Goal: Task Accomplishment & Management: Complete application form

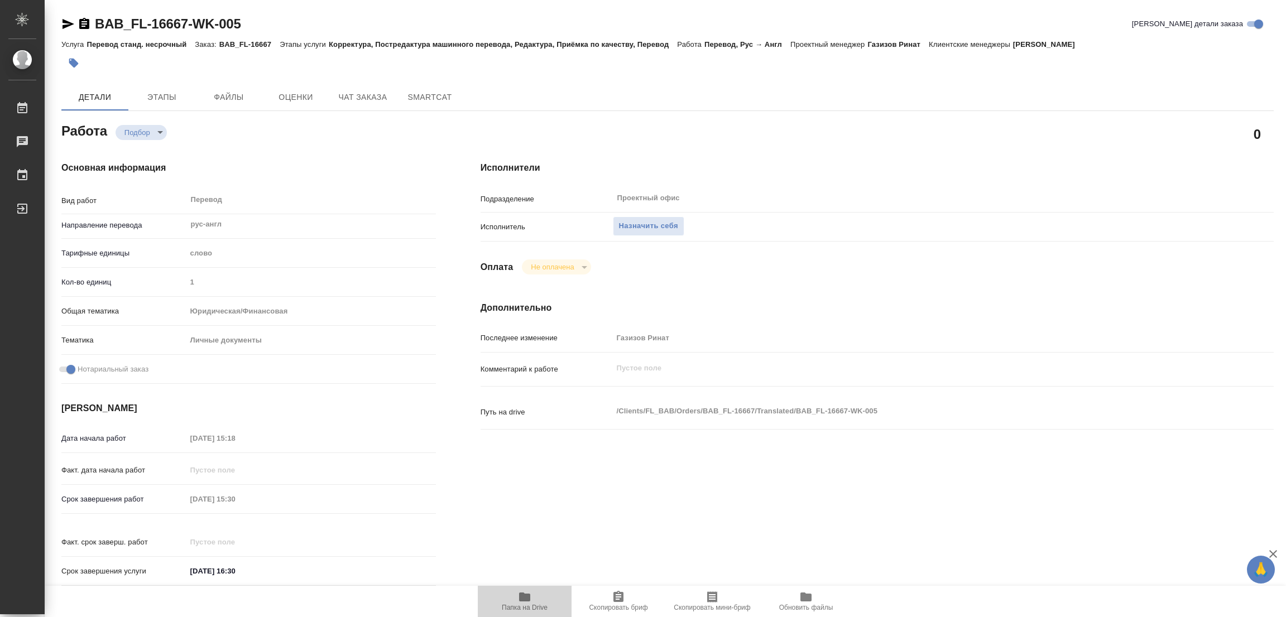
click at [515, 591] on span "Папка на Drive" at bounding box center [525, 601] width 80 height 21
click at [641, 224] on span "Назначить себя" at bounding box center [648, 226] width 59 height 13
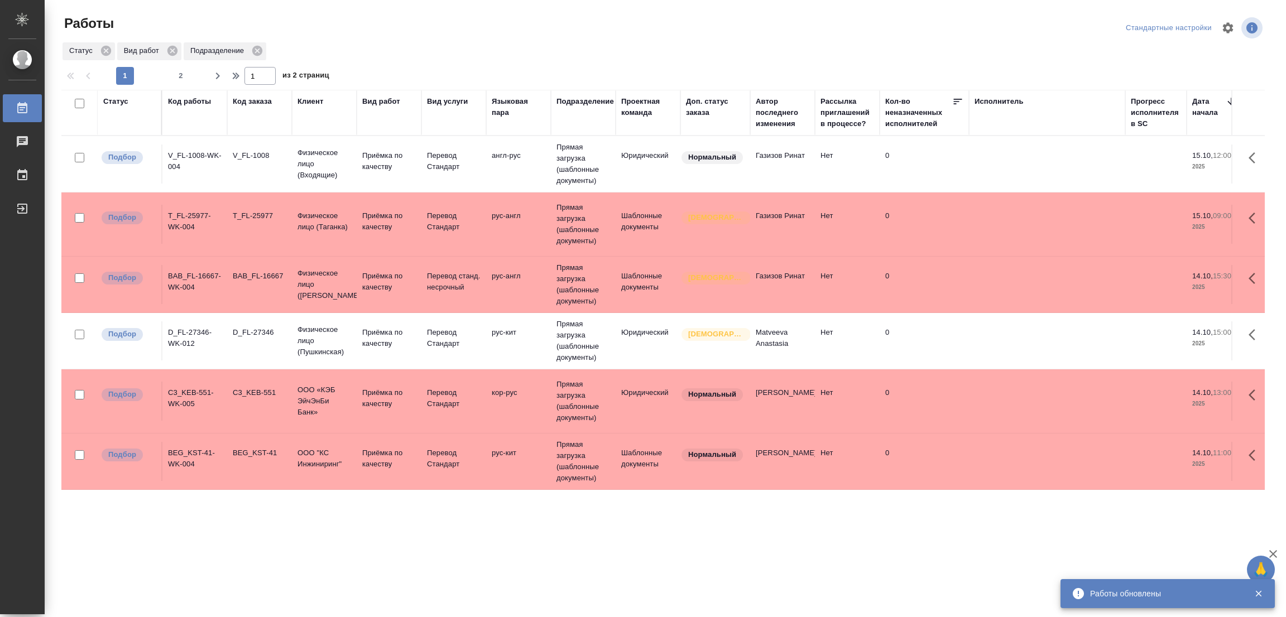
click at [976, 382] on td at bounding box center [1047, 401] width 156 height 39
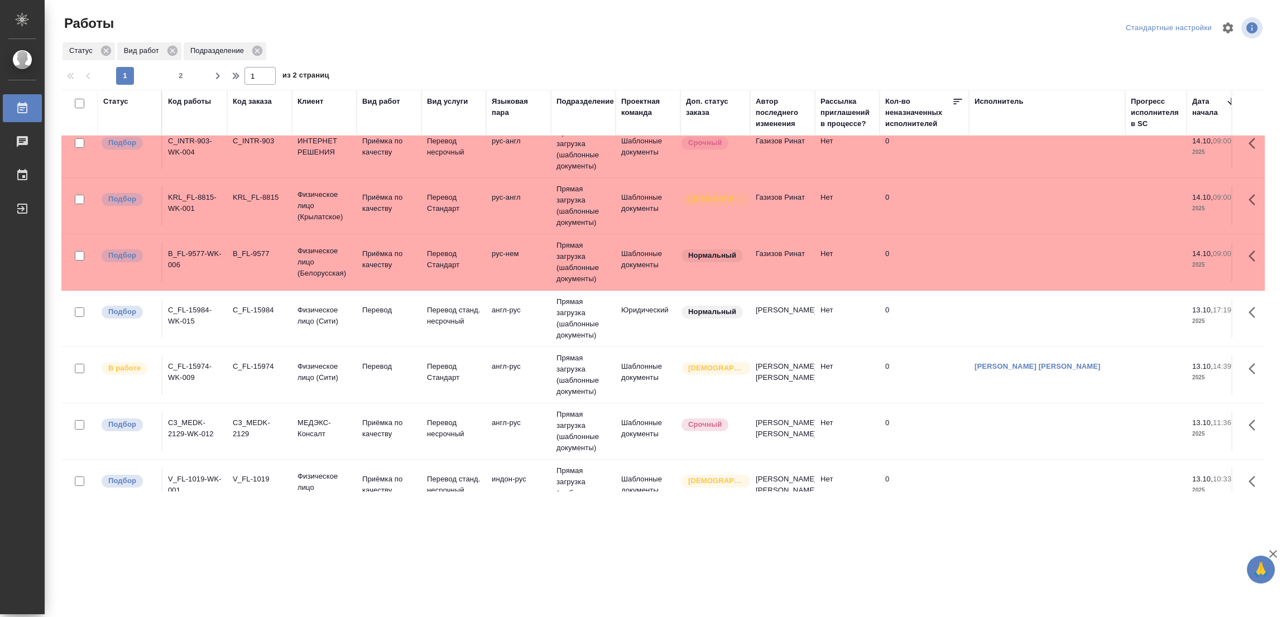
scroll to position [907, 0]
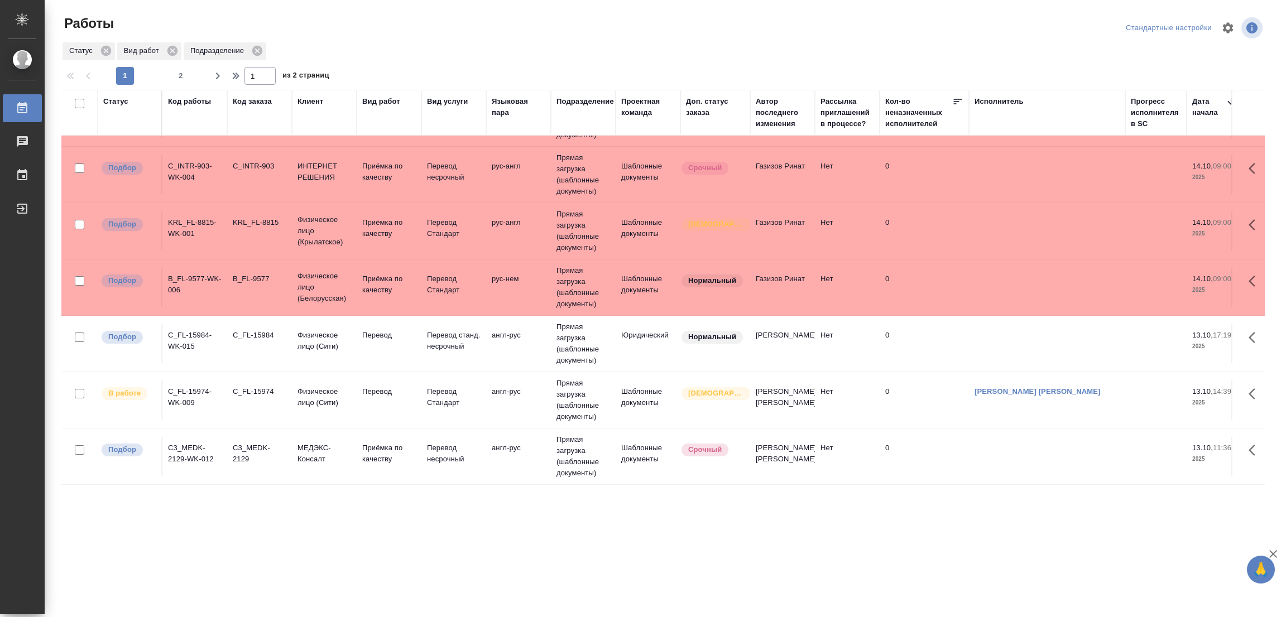
click at [359, 333] on td "Перевод" at bounding box center [389, 343] width 65 height 39
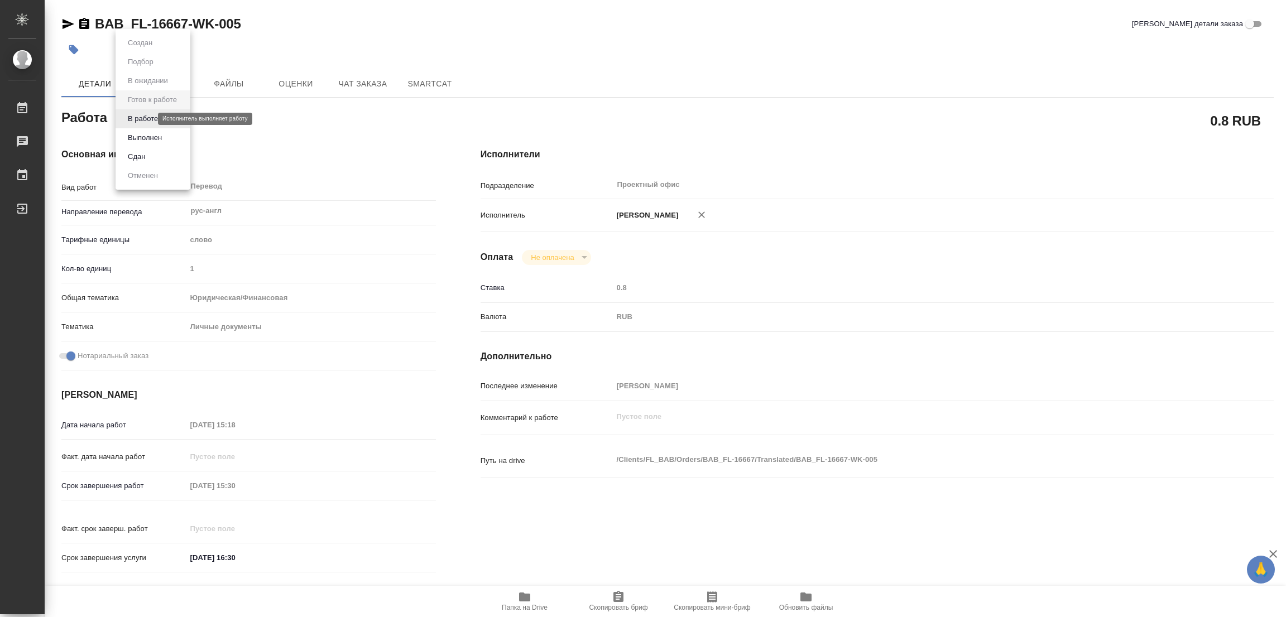
click at [140, 118] on body "🙏 .cls-1 fill:#fff; AWATERA Popova Galina Работы Чаты График Выйти BAB_FL-16667…" at bounding box center [643, 308] width 1286 height 617
click at [135, 120] on button "В работе" at bounding box center [142, 119] width 37 height 12
type textarea "x"
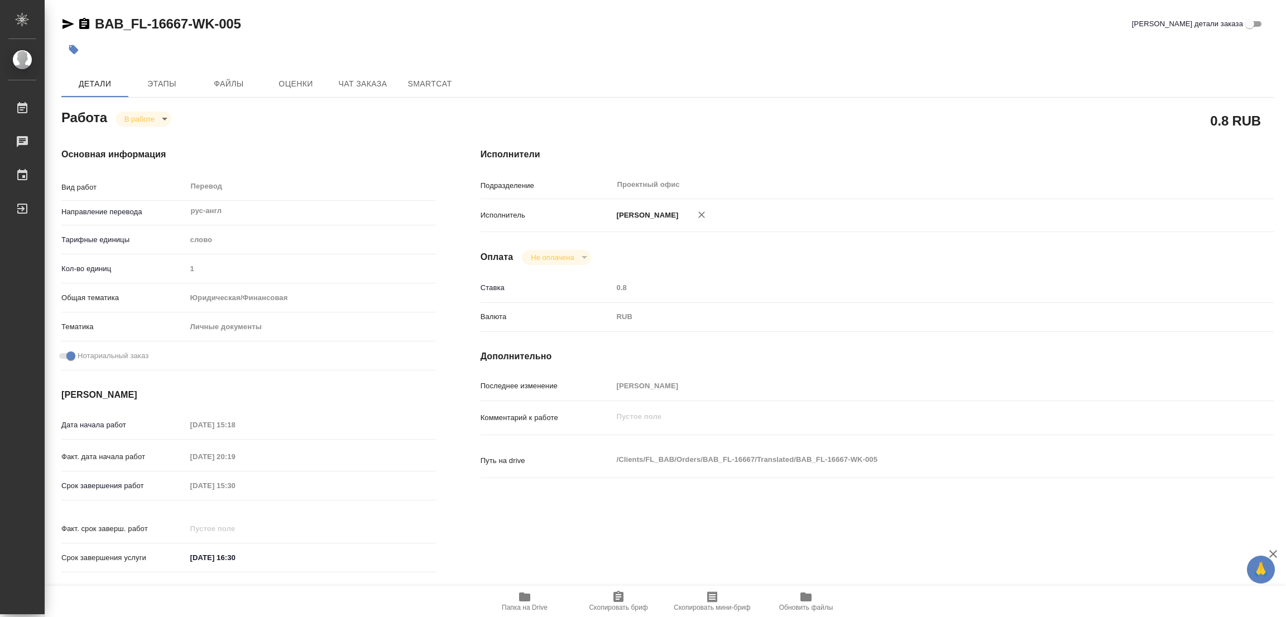
type textarea "x"
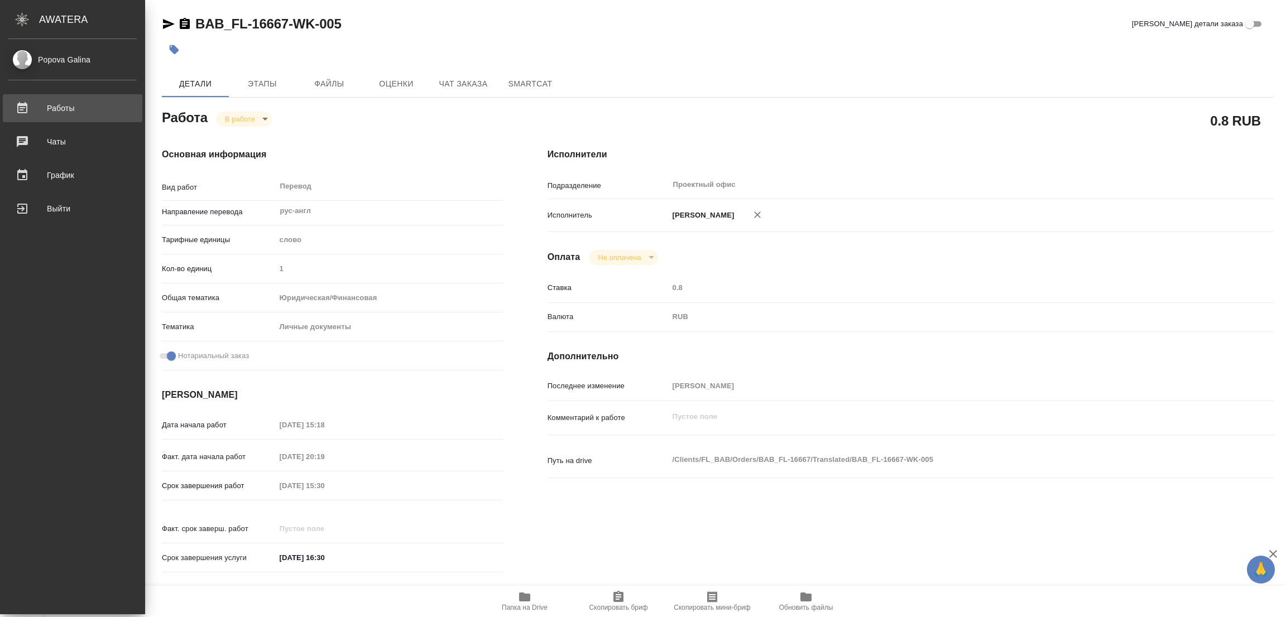
type textarea "x"
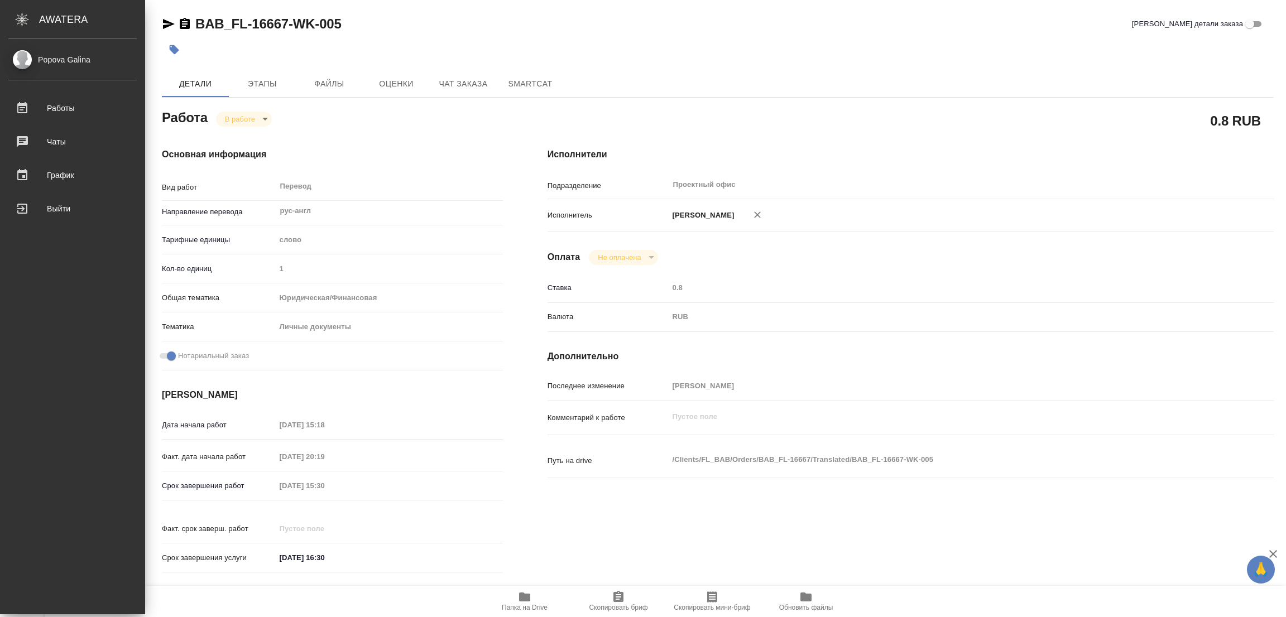
type textarea "x"
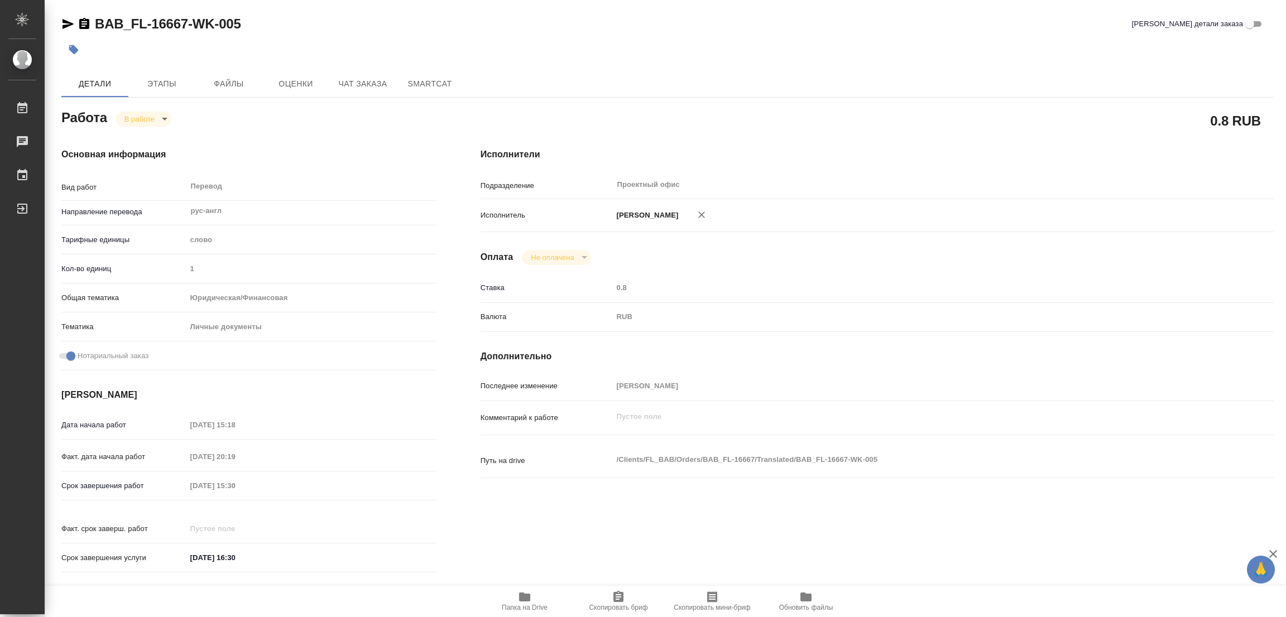
type textarea "x"
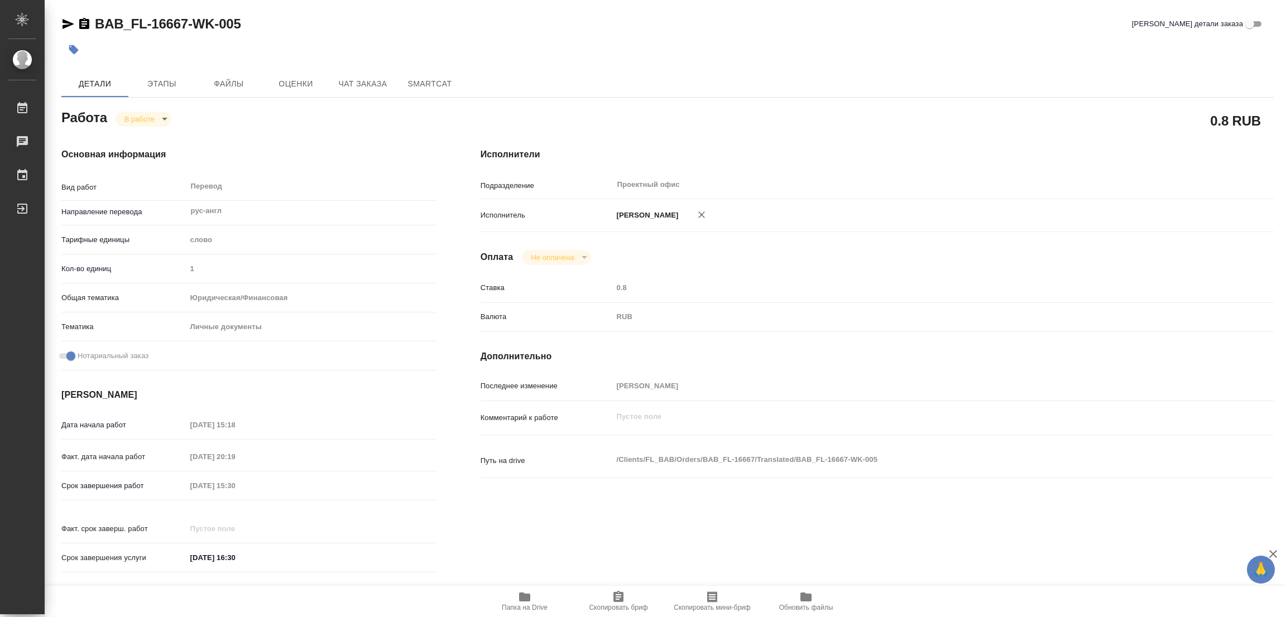
type textarea "x"
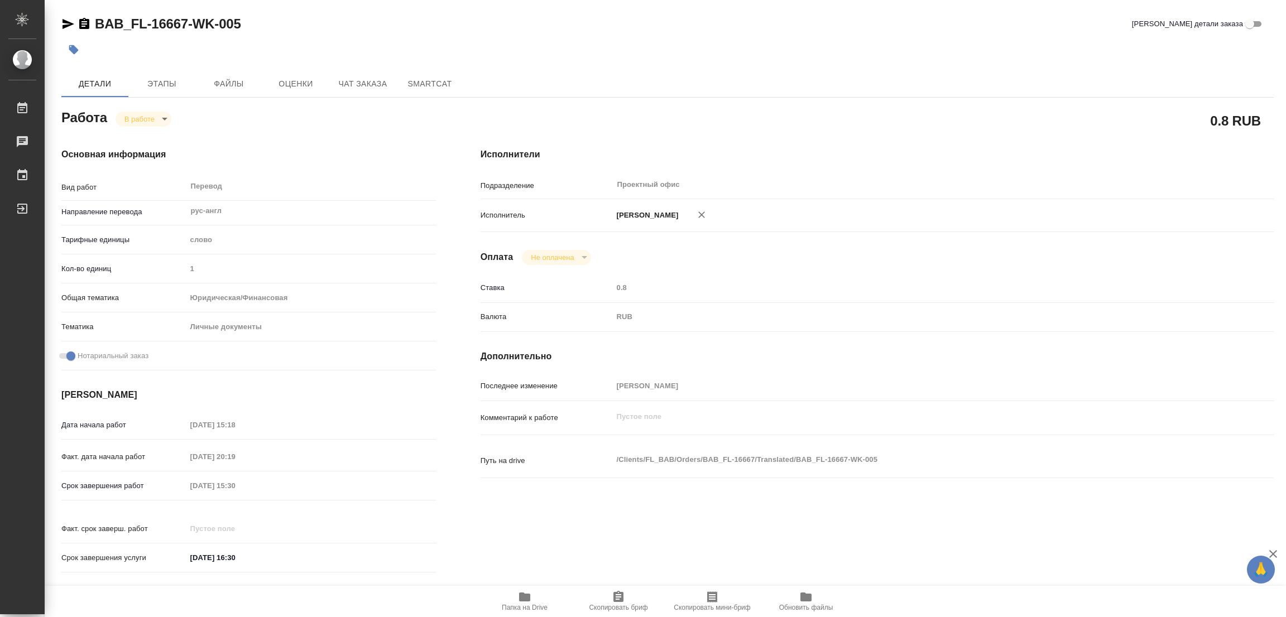
type textarea "x"
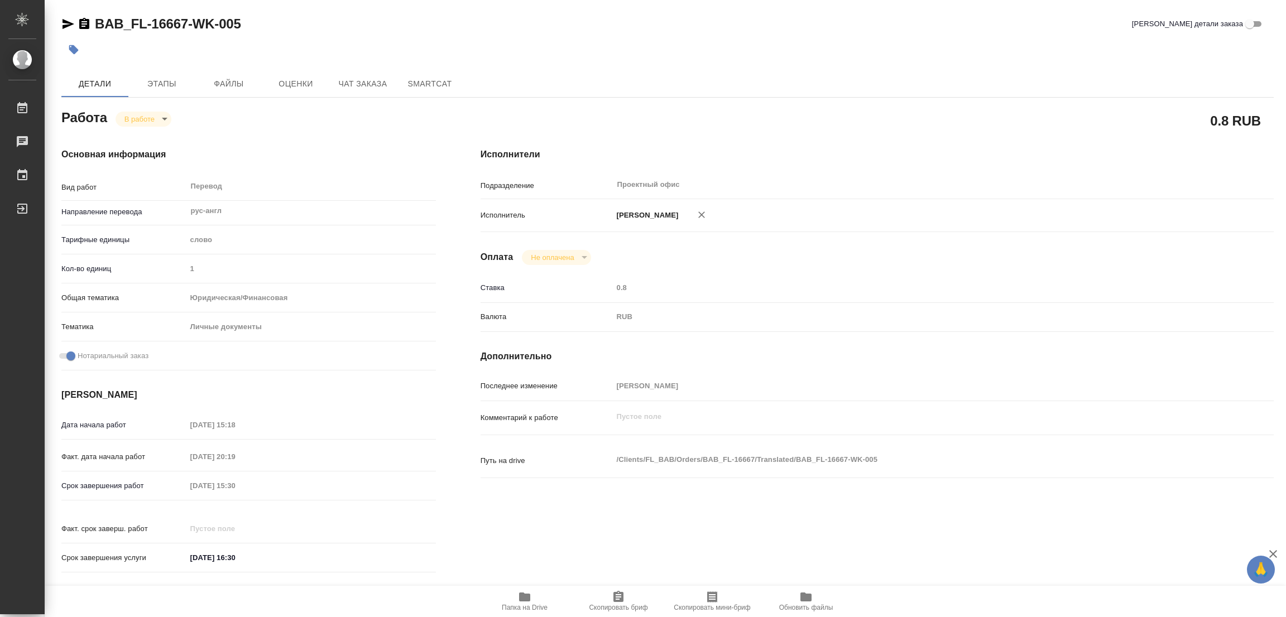
type textarea "x"
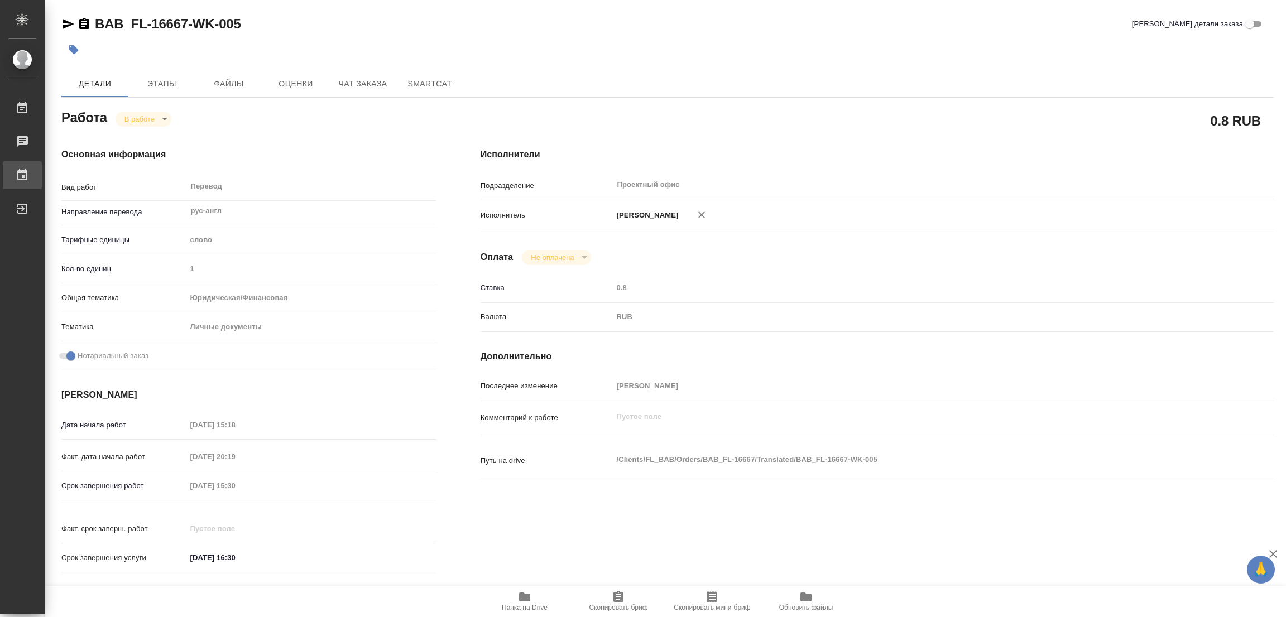
type textarea "x"
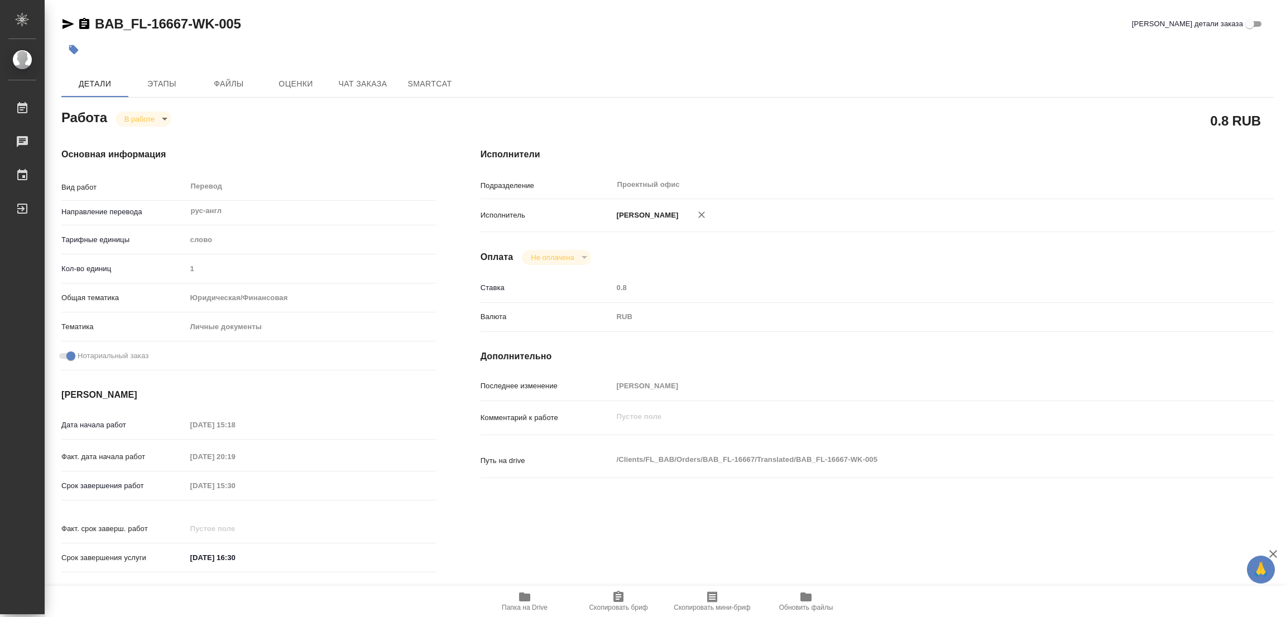
type textarea "x"
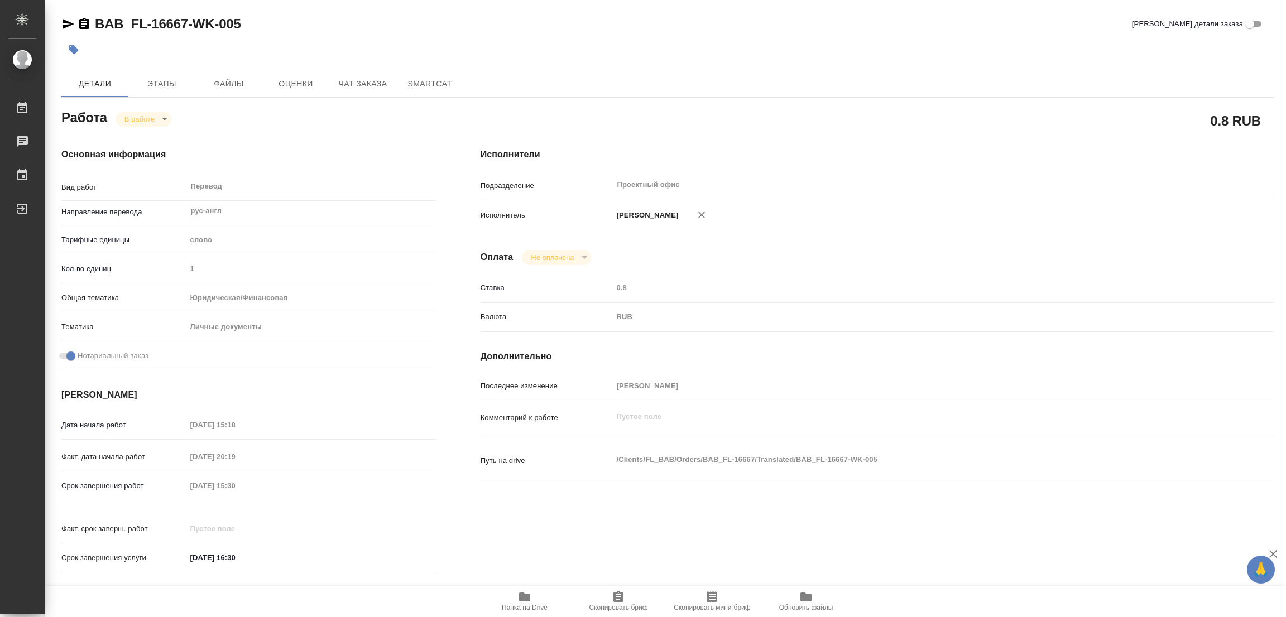
type textarea "x"
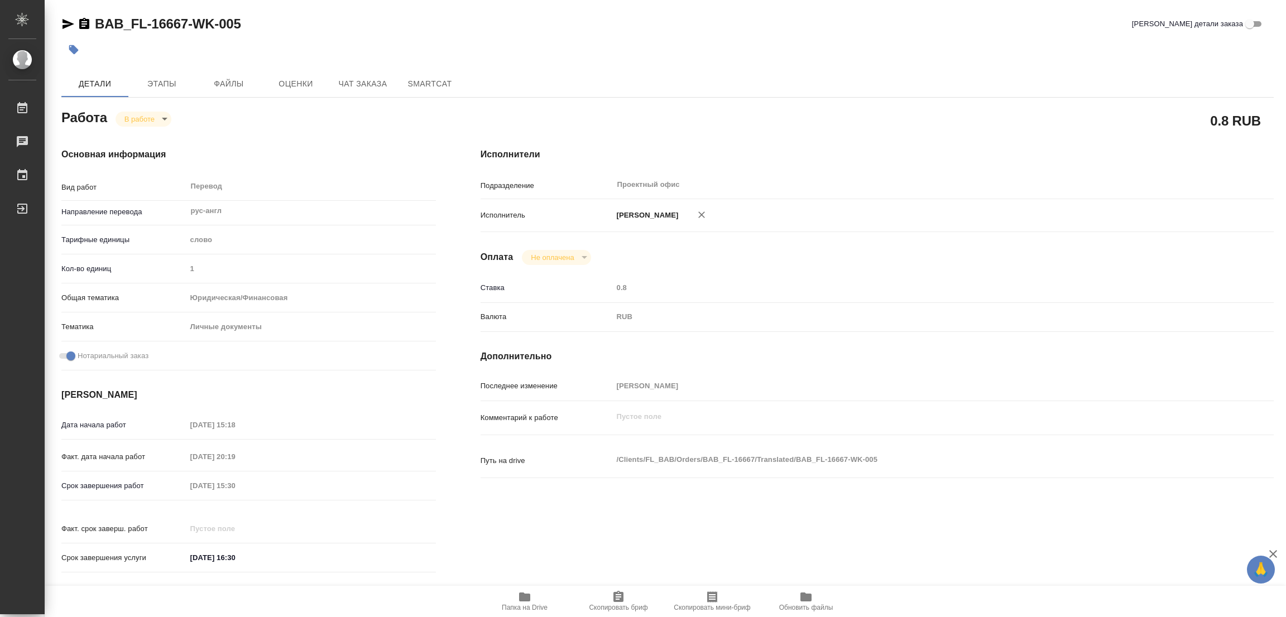
type textarea "x"
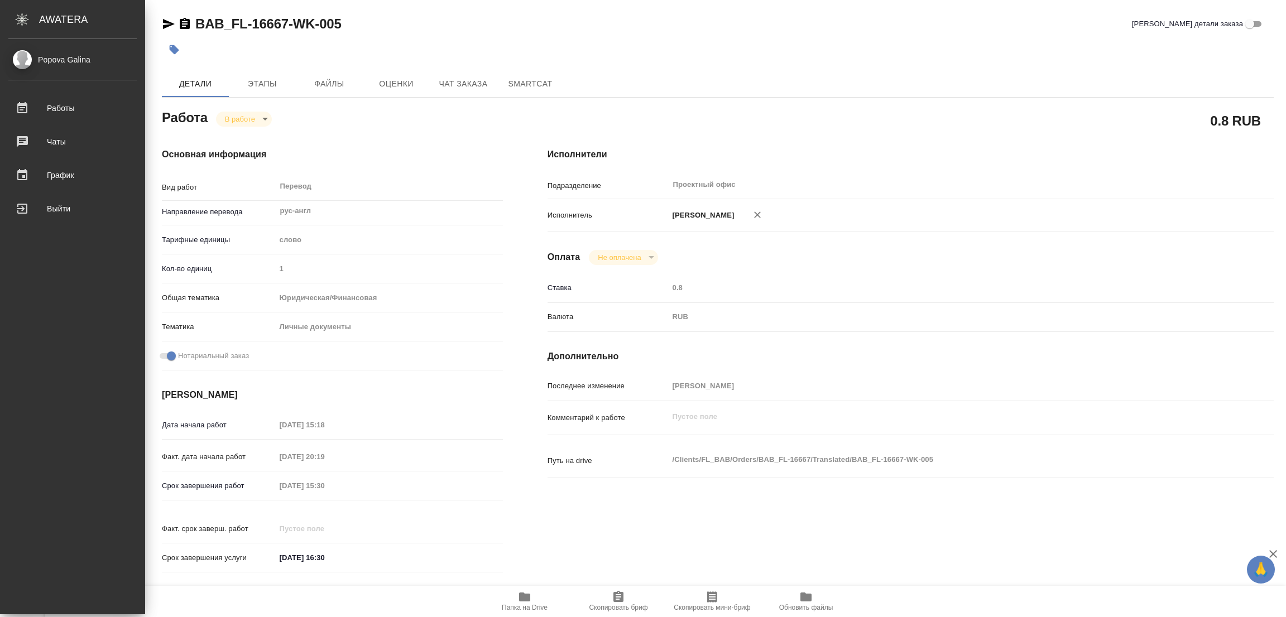
type textarea "x"
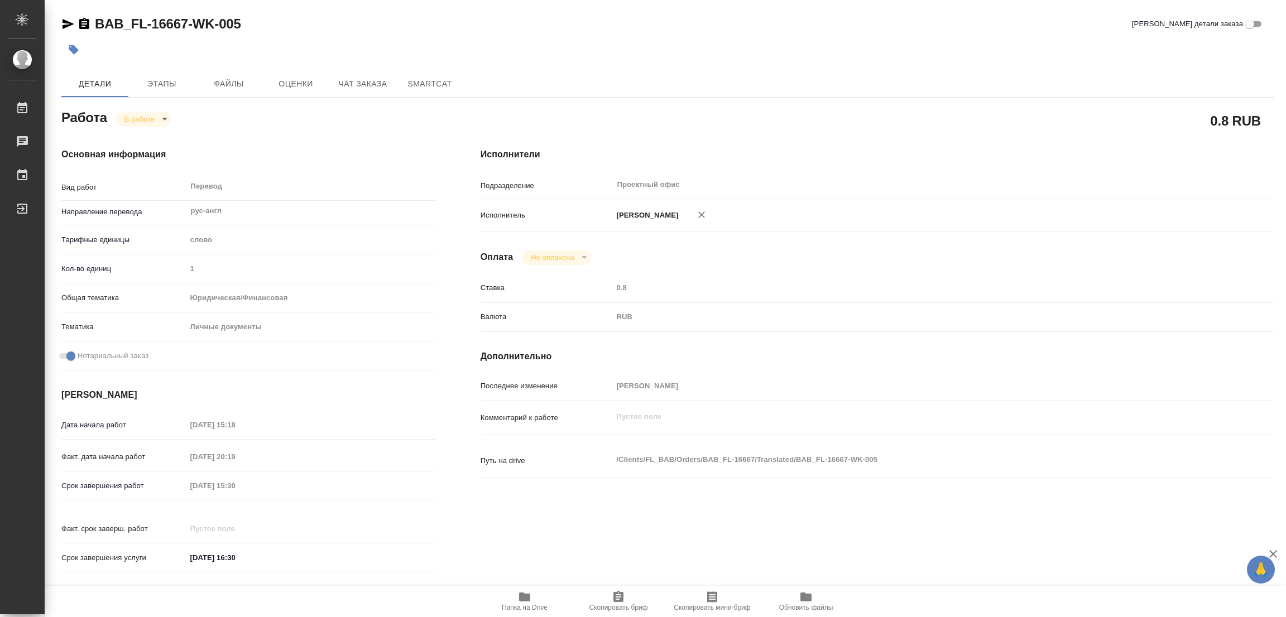
type textarea "x"
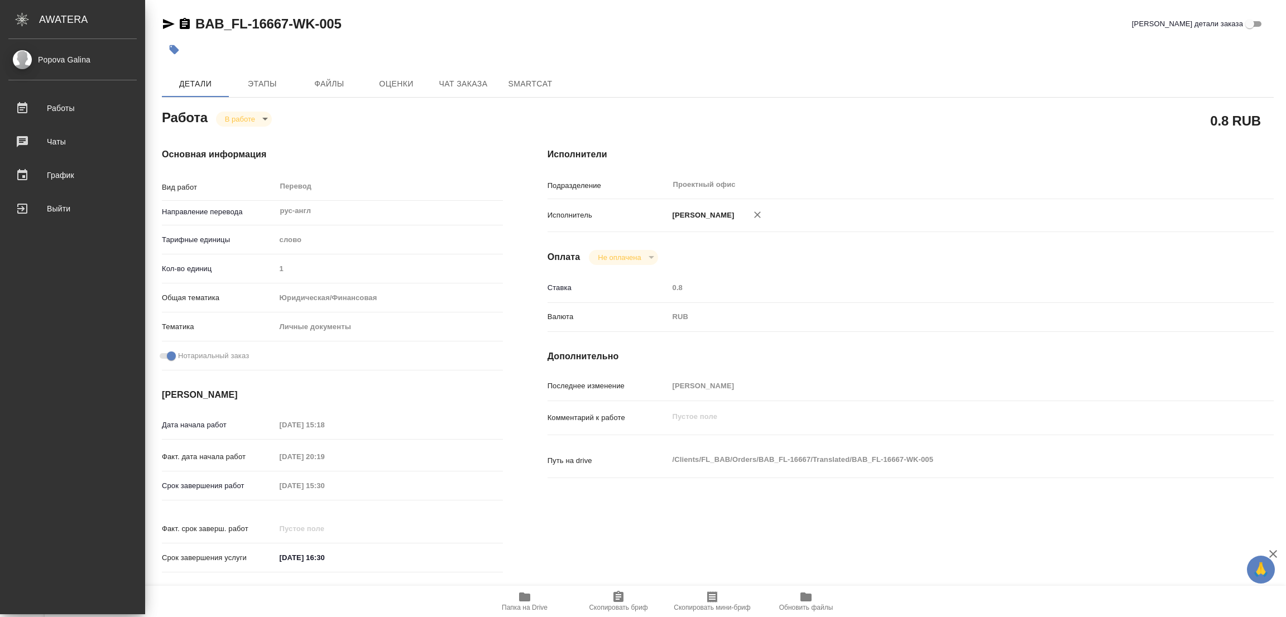
type textarea "x"
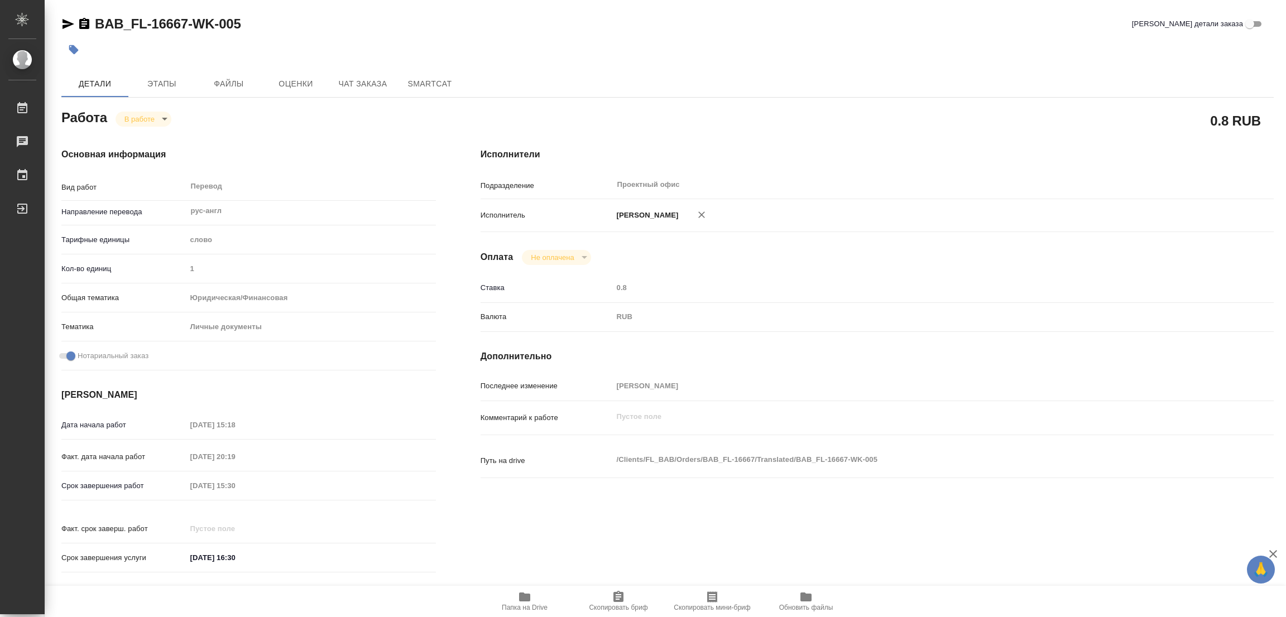
type textarea "x"
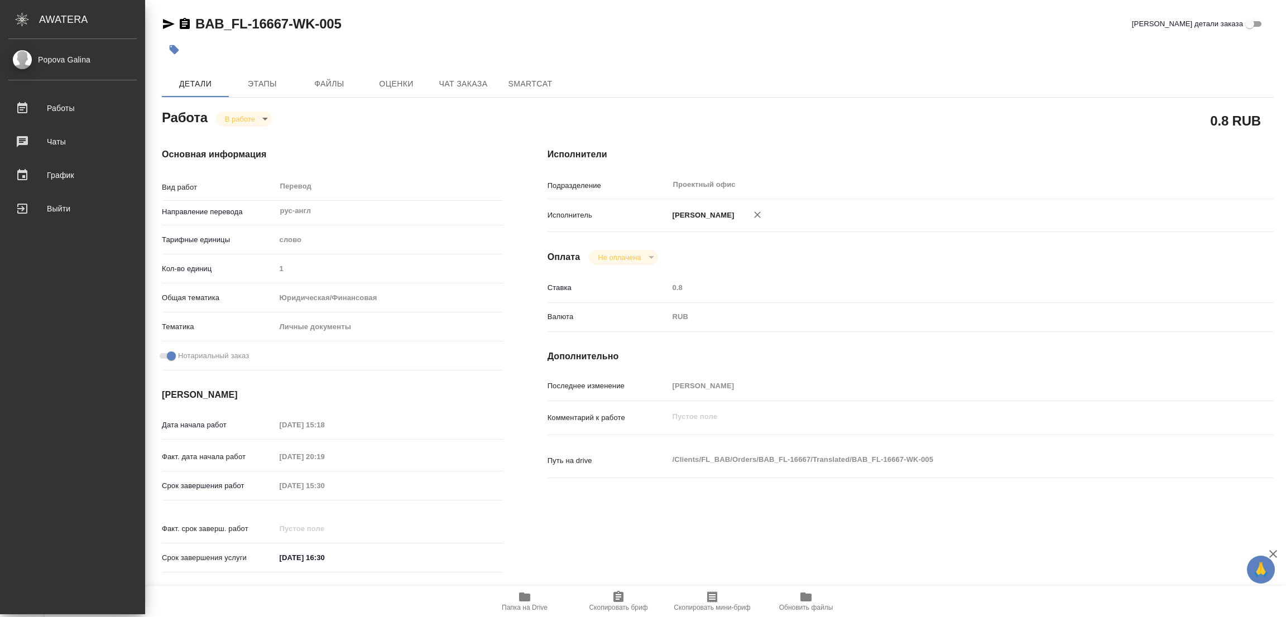
type textarea "x"
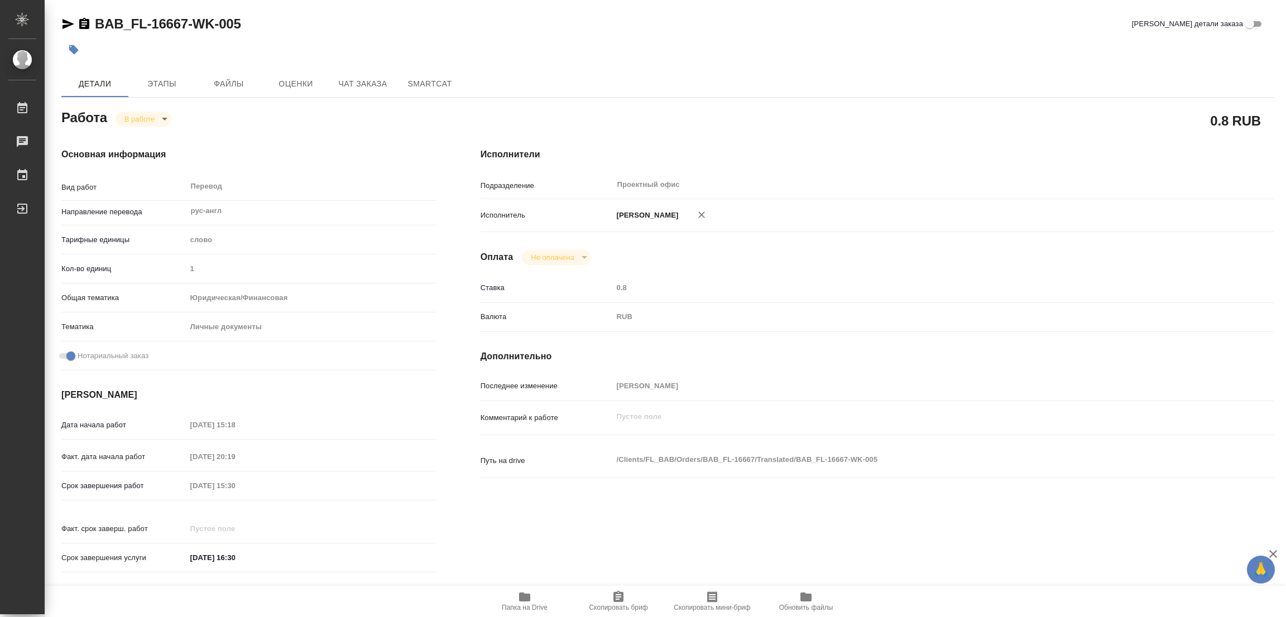
type textarea "x"
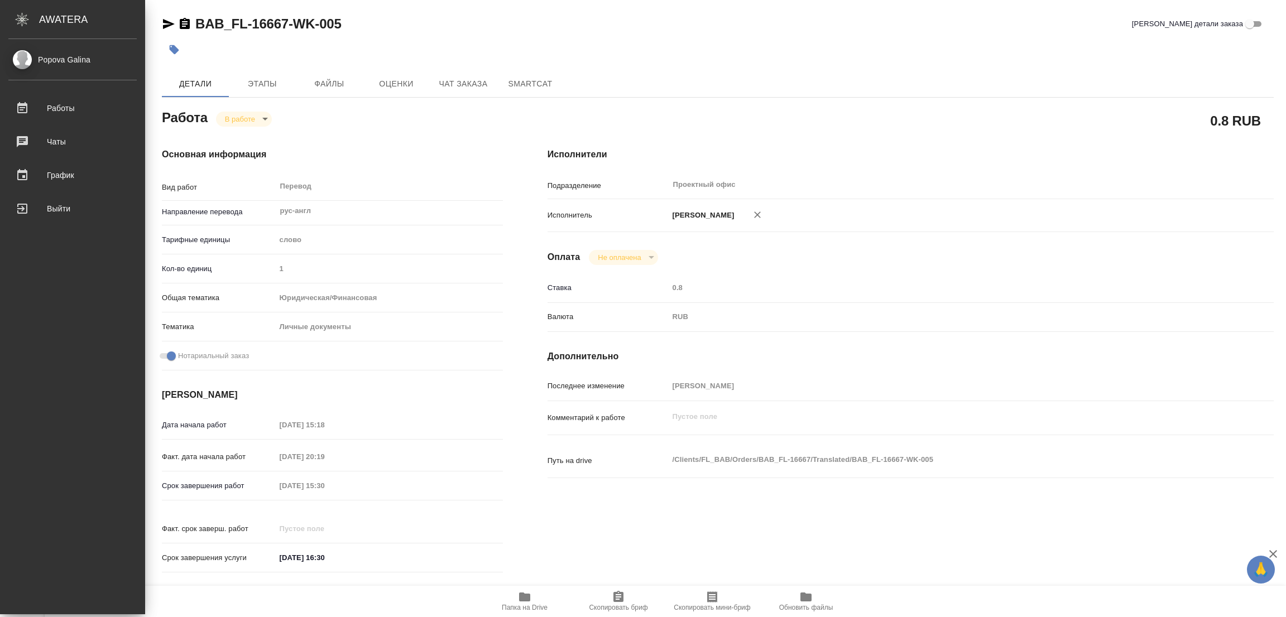
type textarea "x"
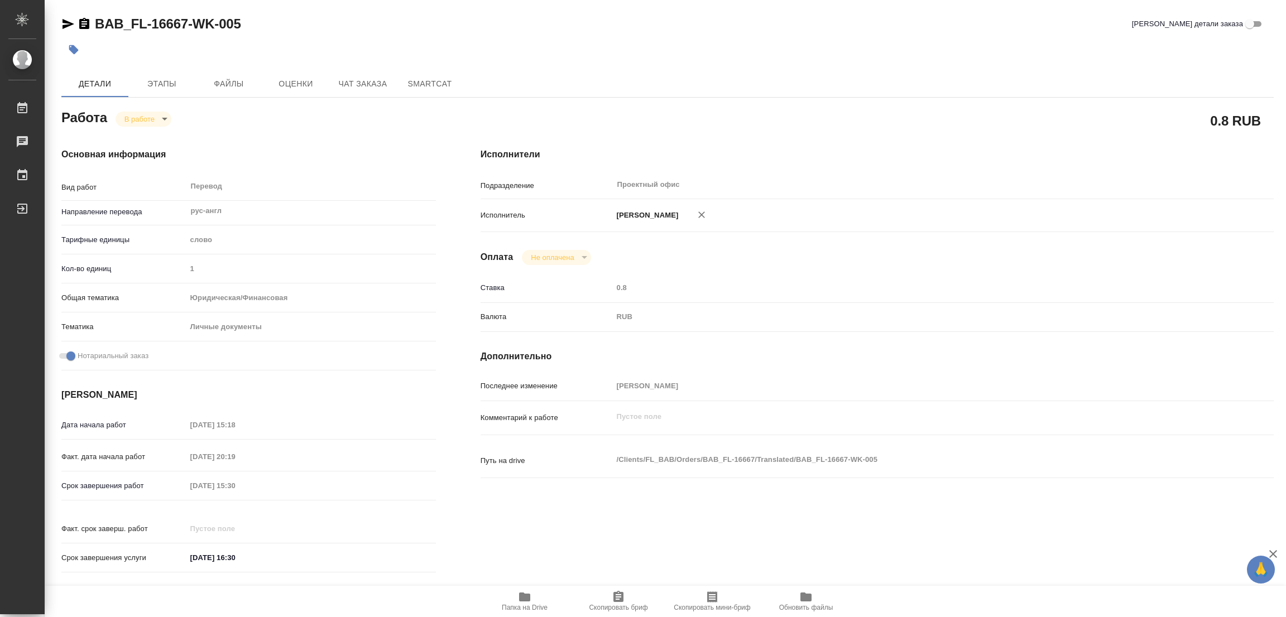
type textarea "x"
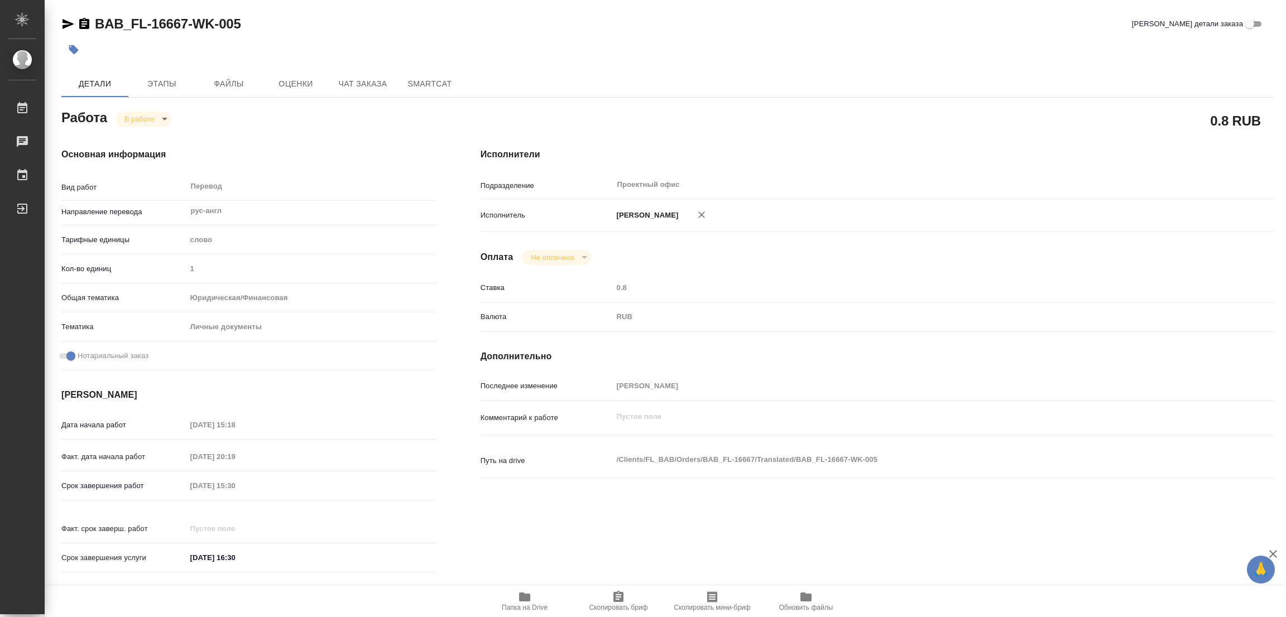
type textarea "x"
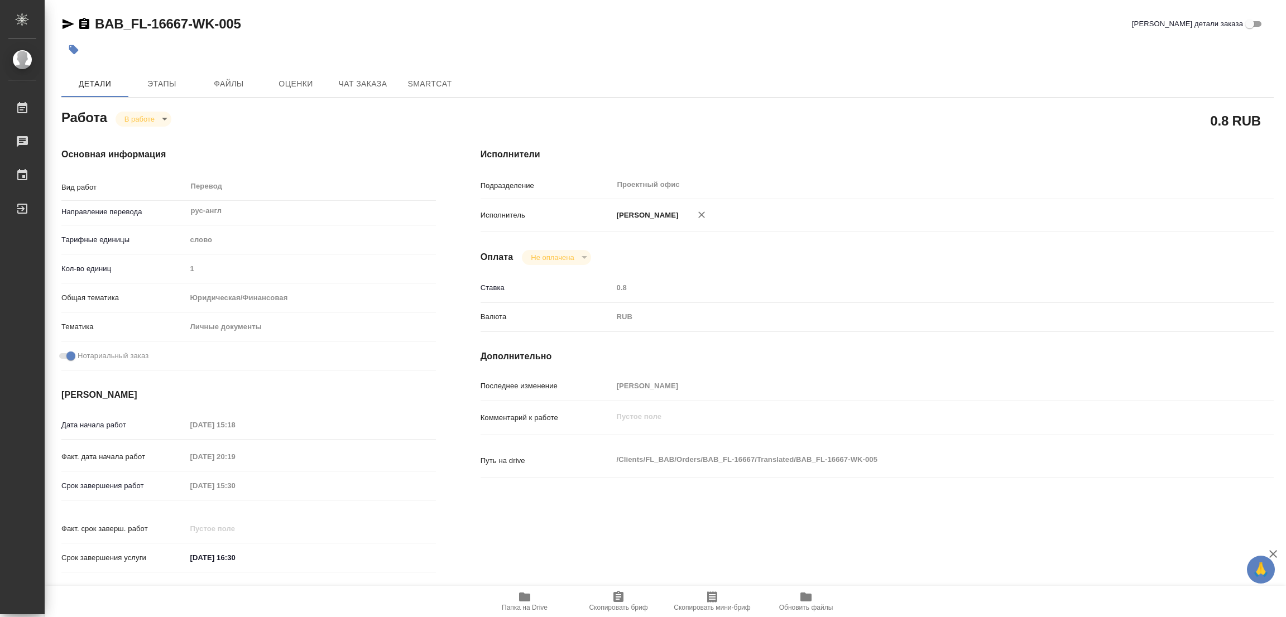
type textarea "x"
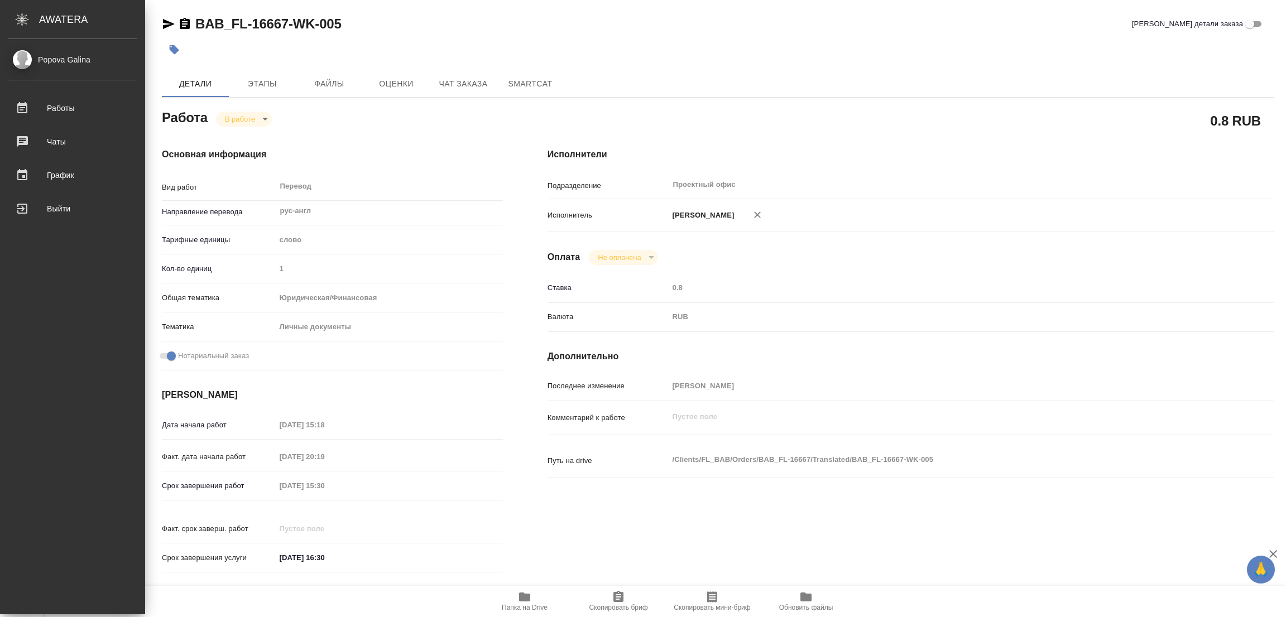
type textarea "x"
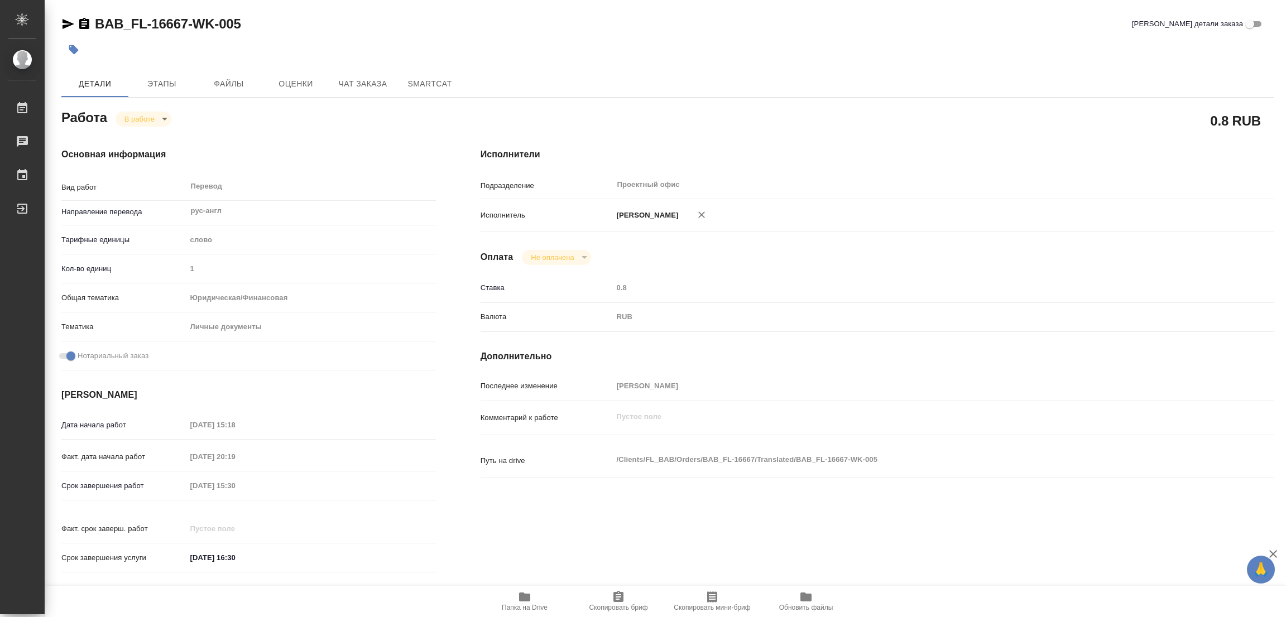
type textarea "x"
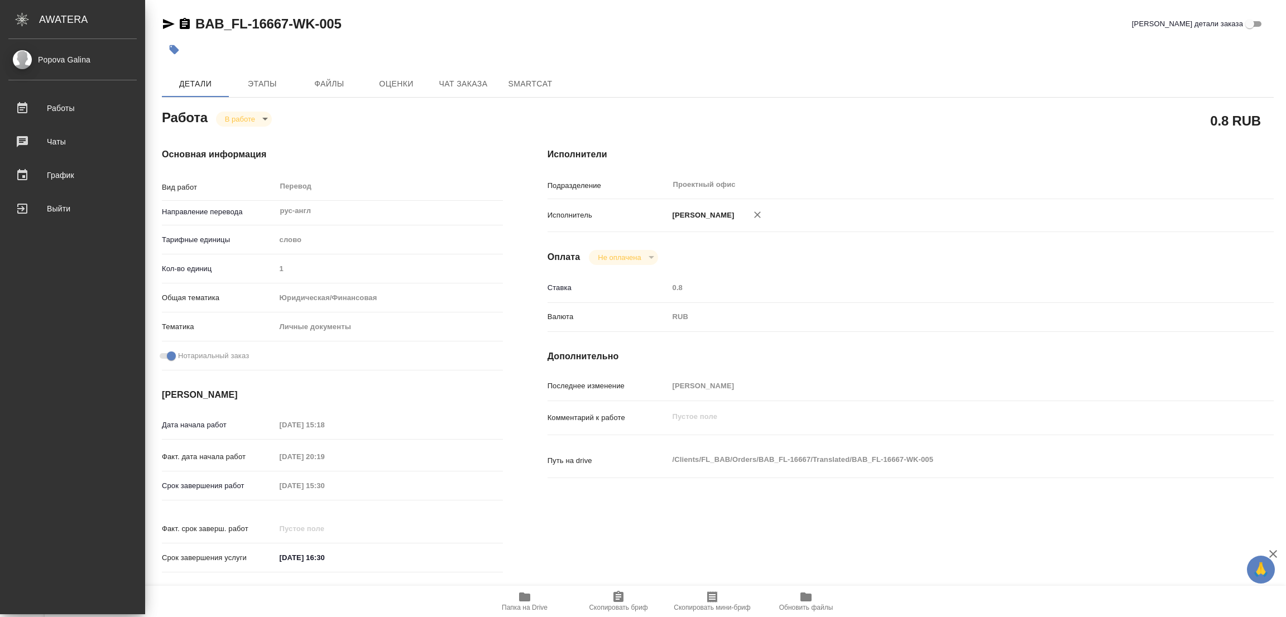
type textarea "x"
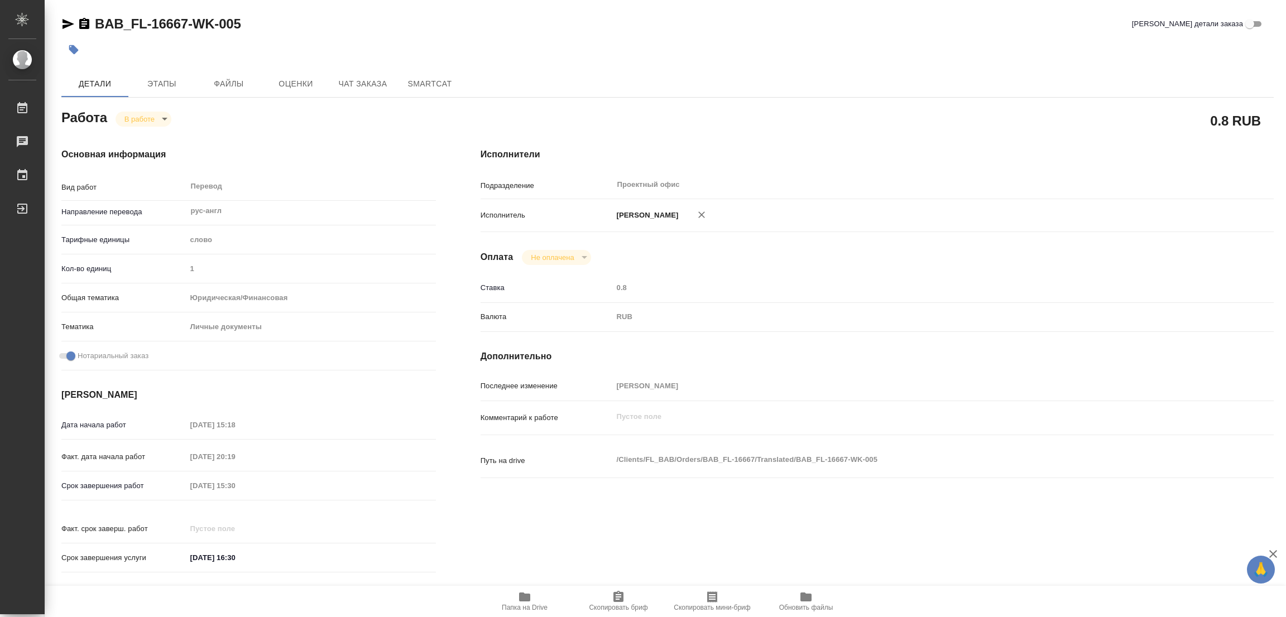
type textarea "x"
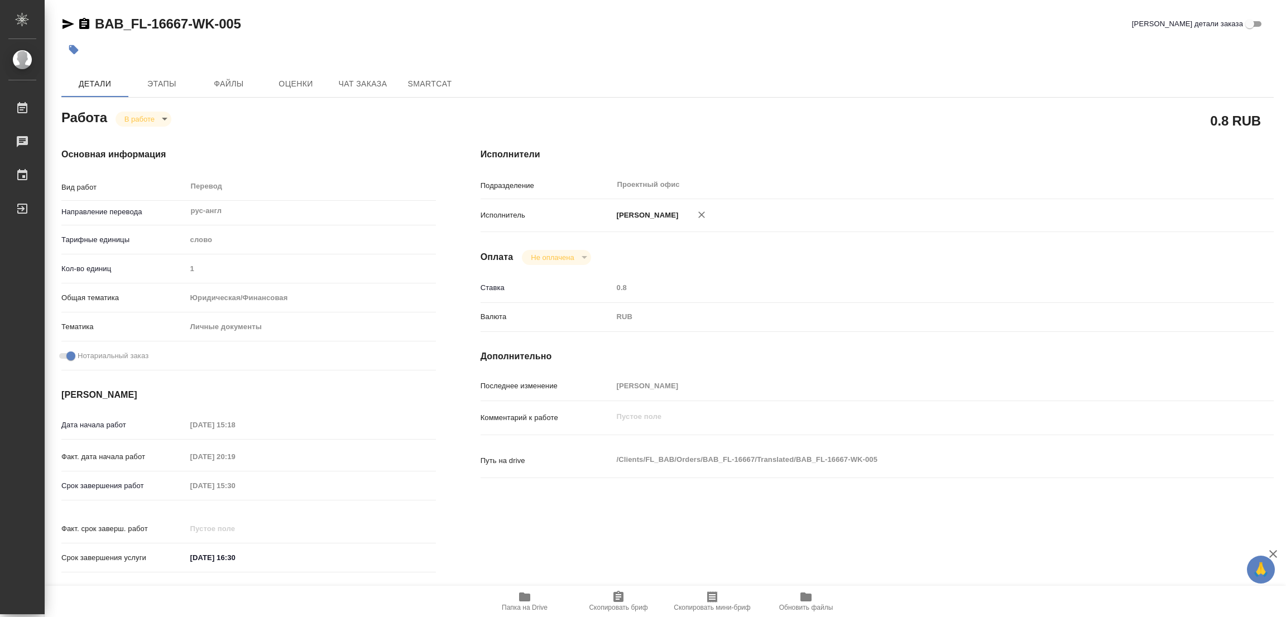
type textarea "x"
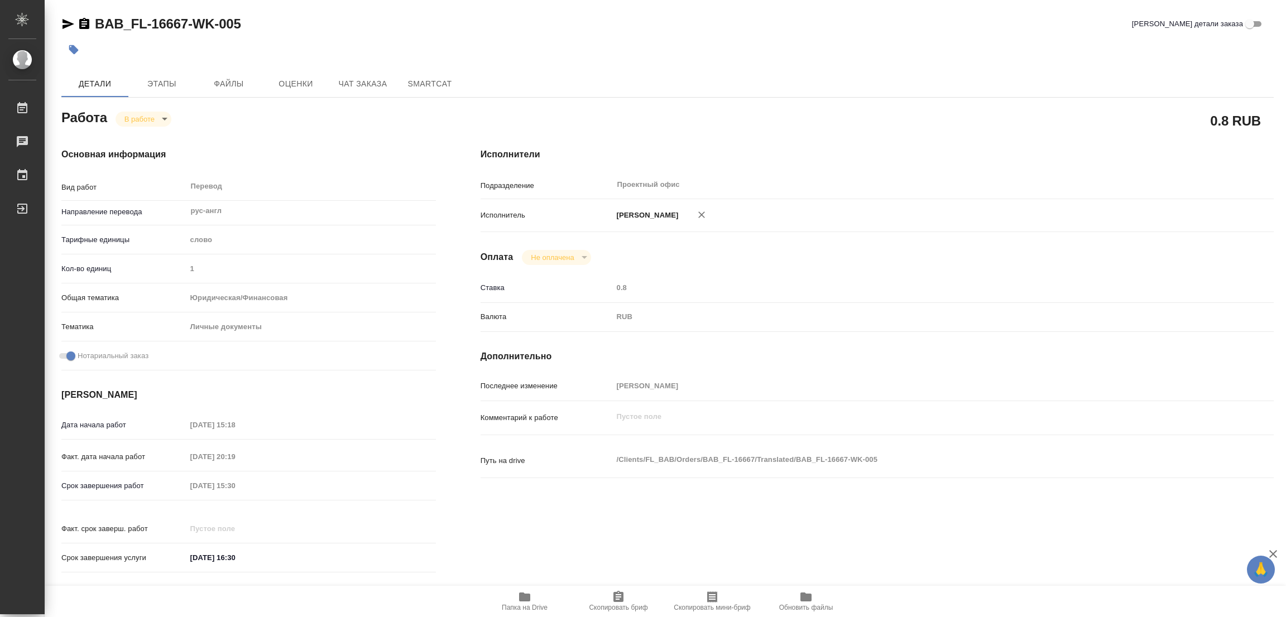
click at [805, 476] on div "Путь на drive /Clients/FL_BAB/Orders/BAB_FL-16667/Translated/BAB_FL-16667-WK-00…" at bounding box center [877, 470] width 793 height 43
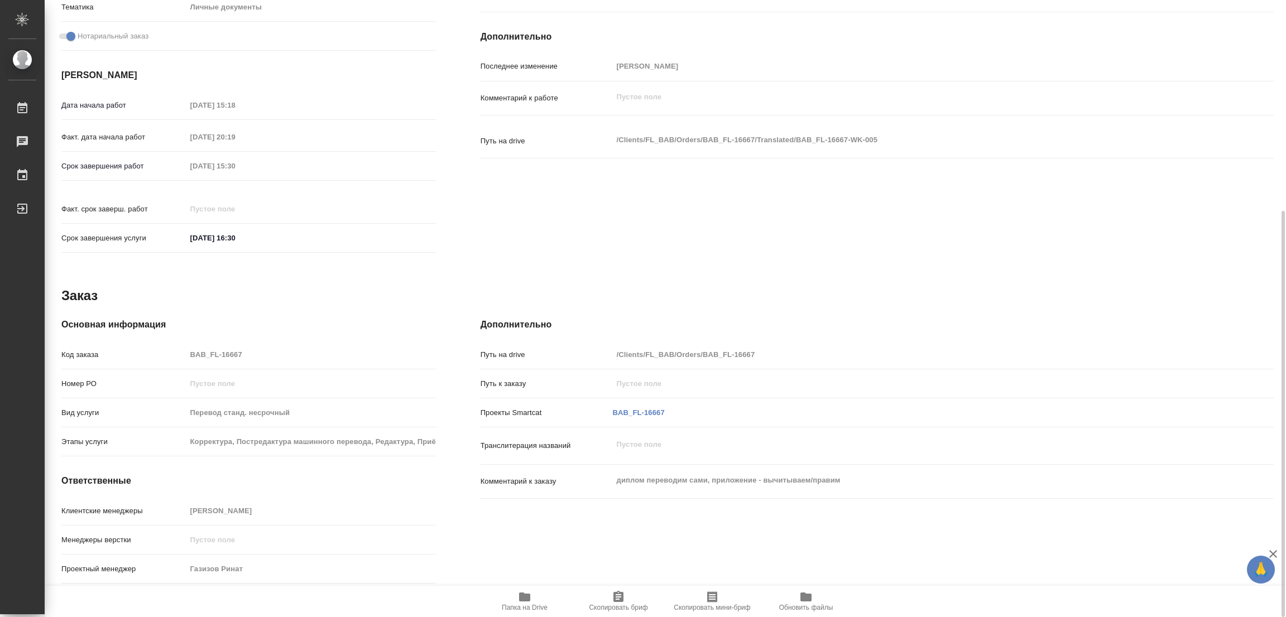
scroll to position [320, 0]
type textarea "x"
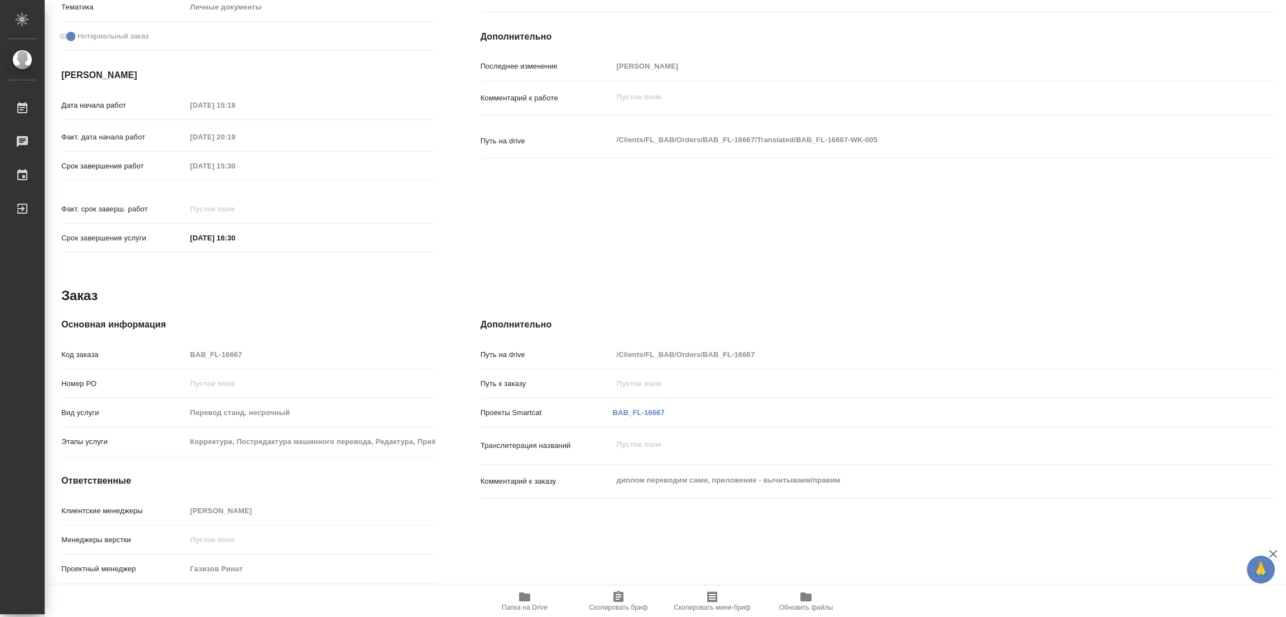
type textarea "x"
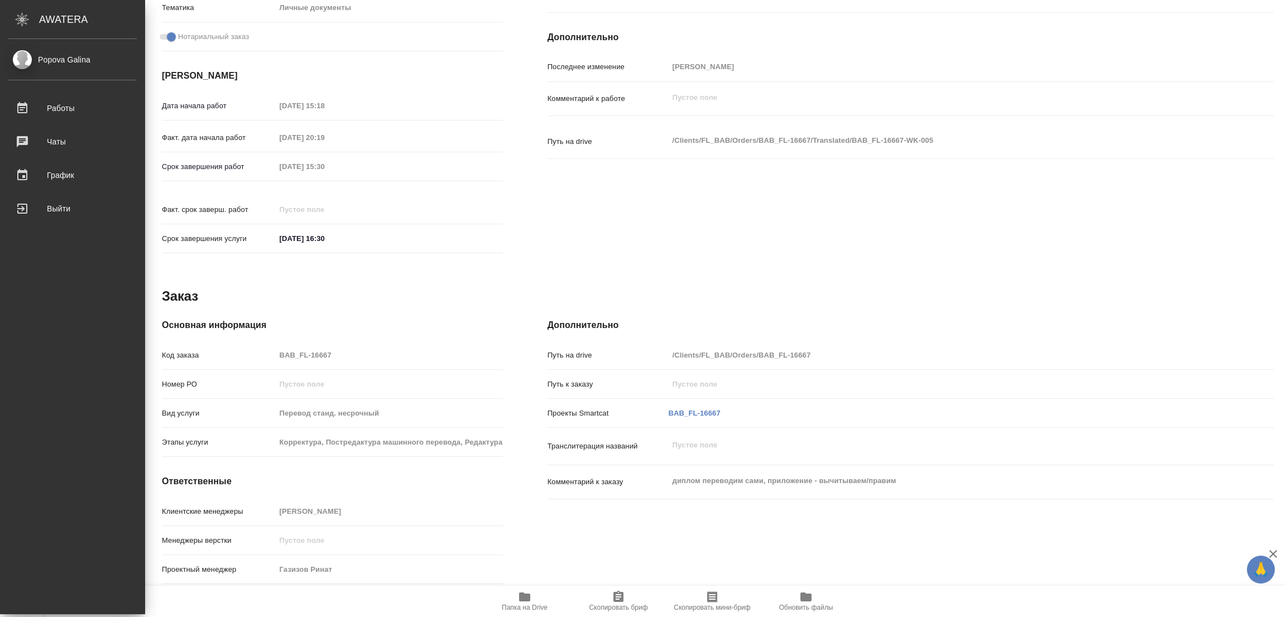
type textarea "x"
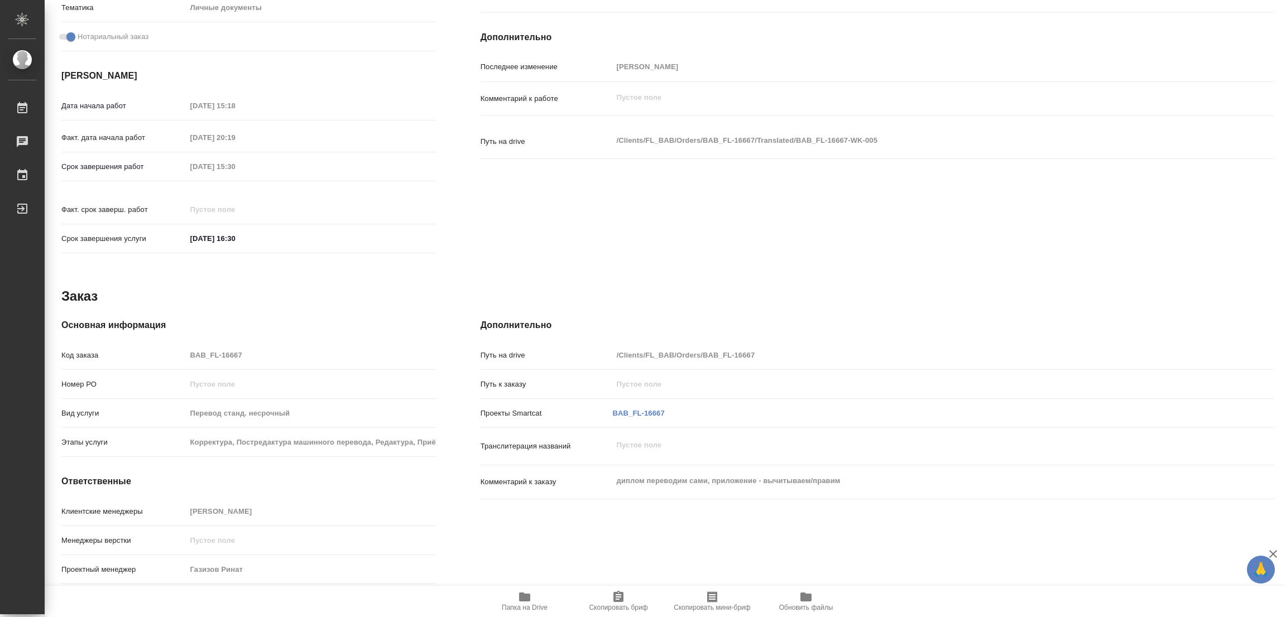
type textarea "x"
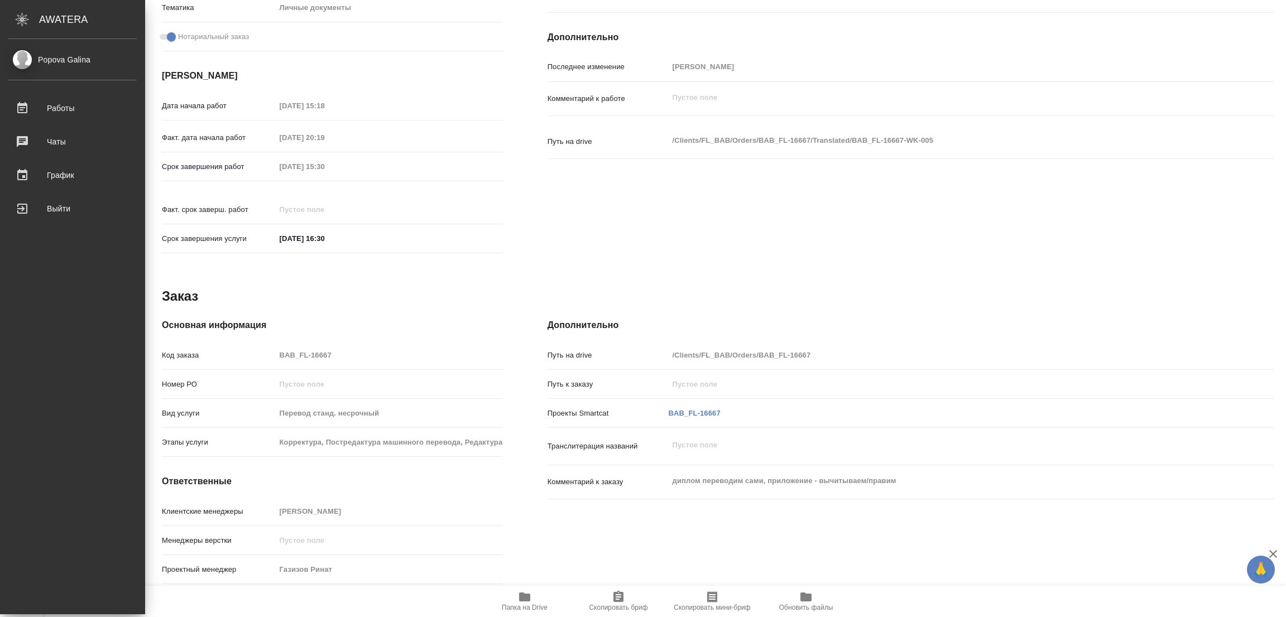
type textarea "x"
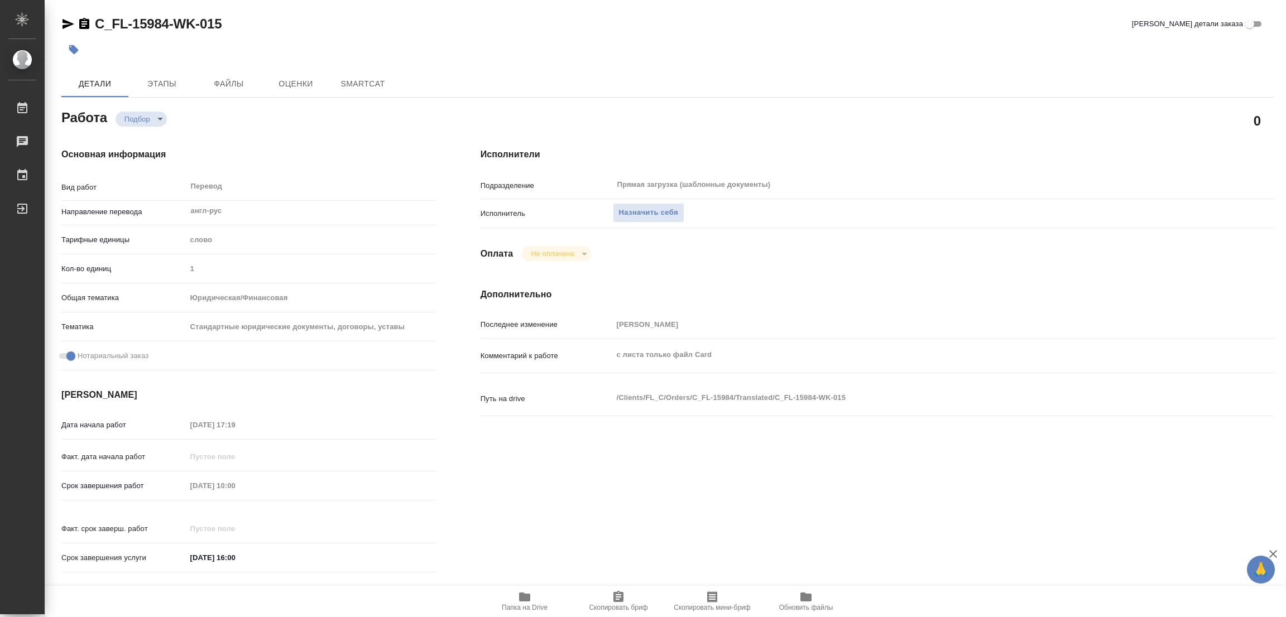
type textarea "x"
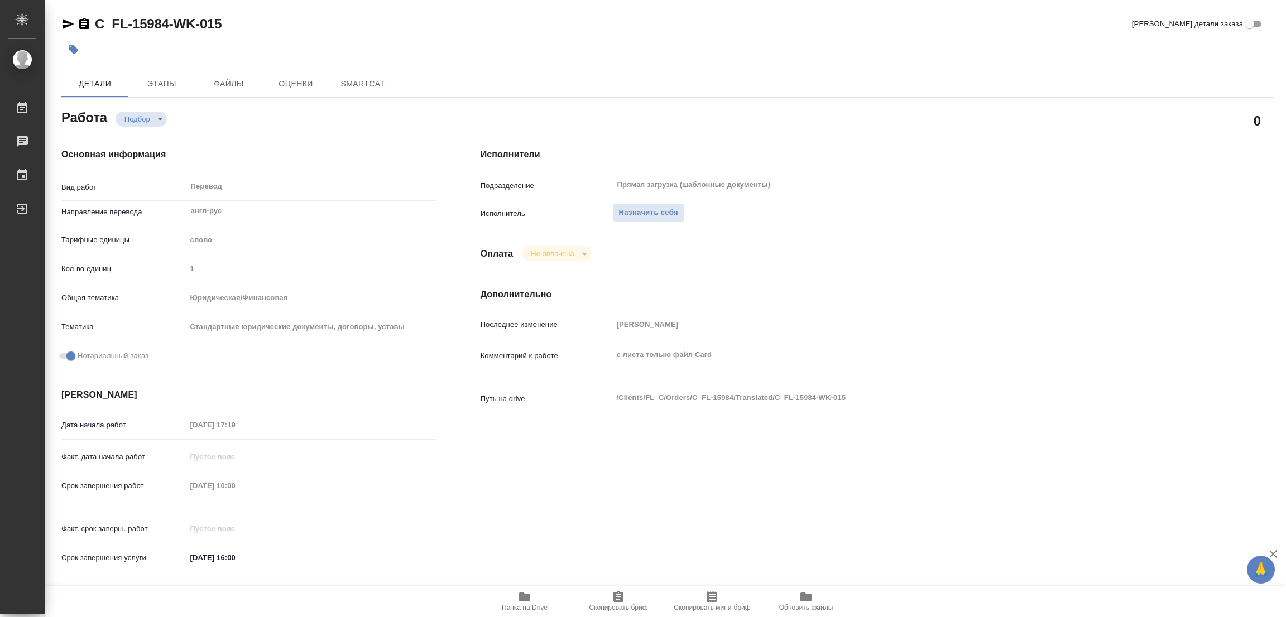
type textarea "x"
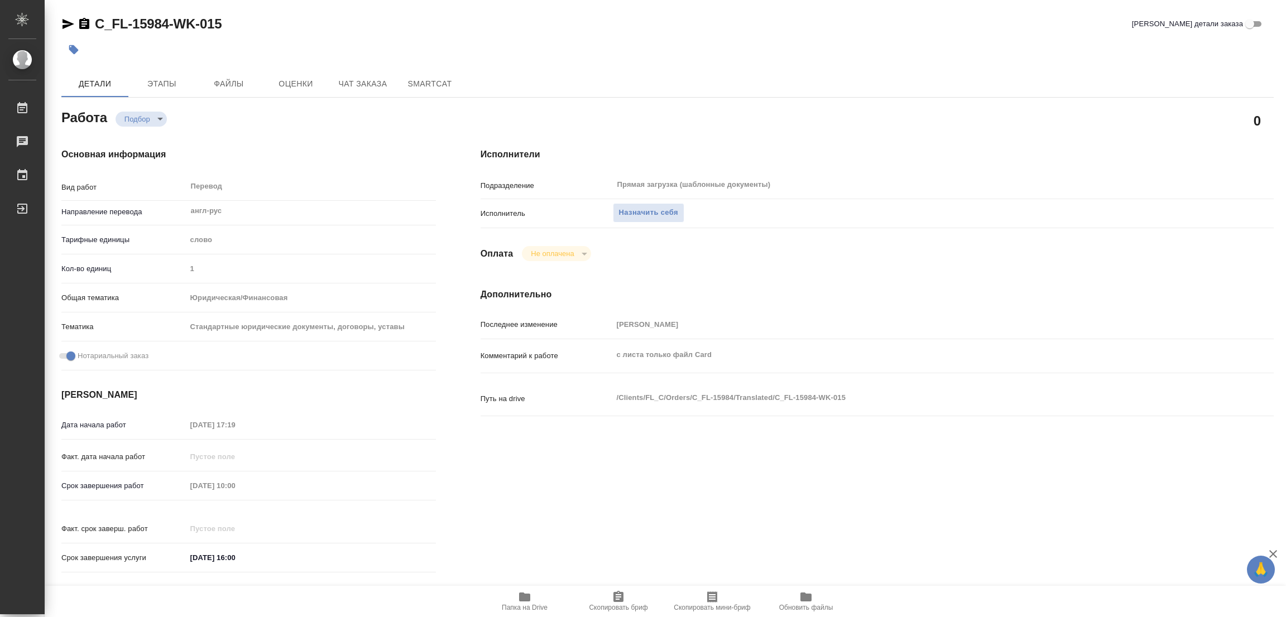
type textarea "x"
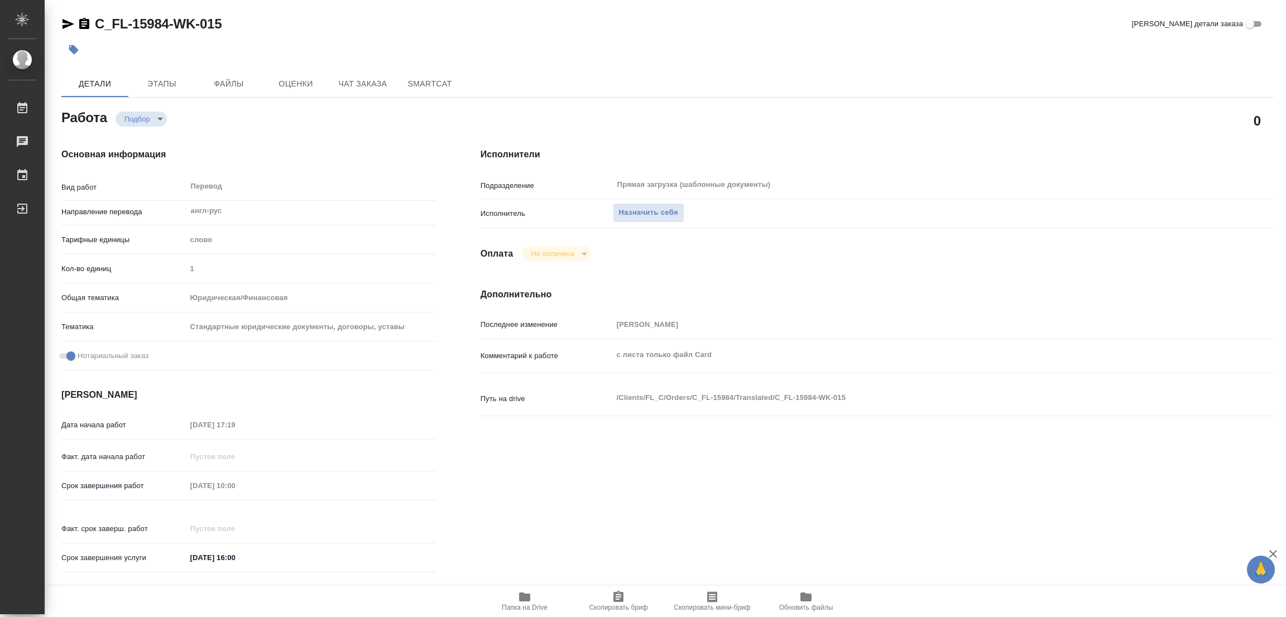
type textarea "x"
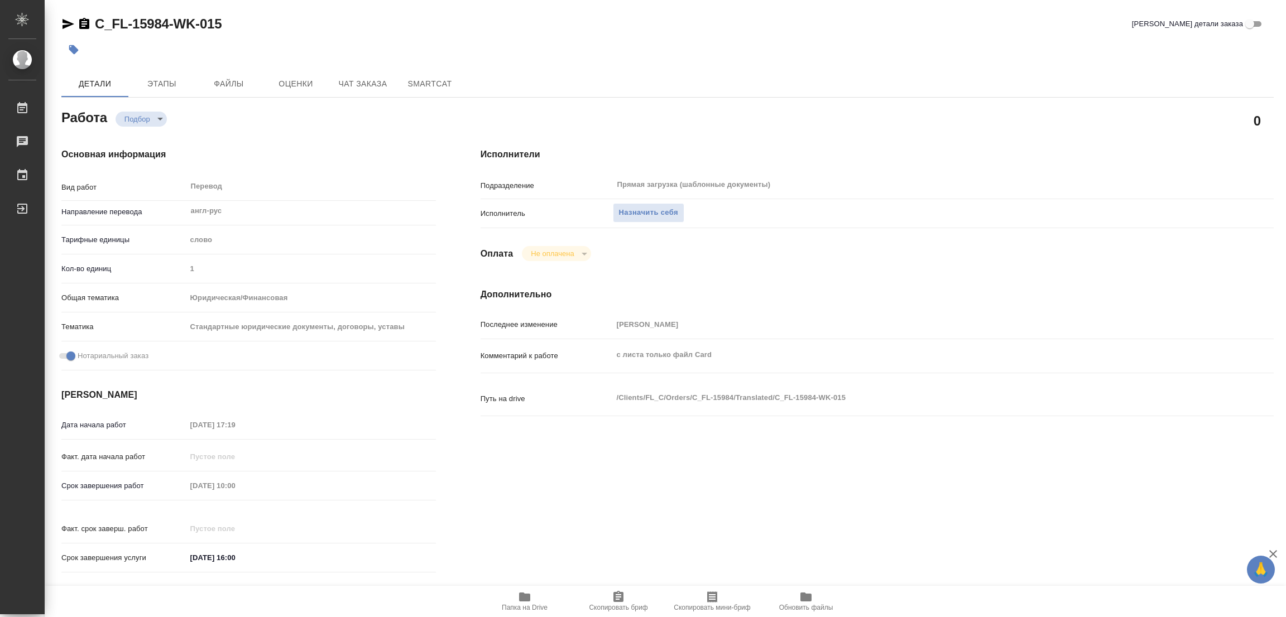
type textarea "x"
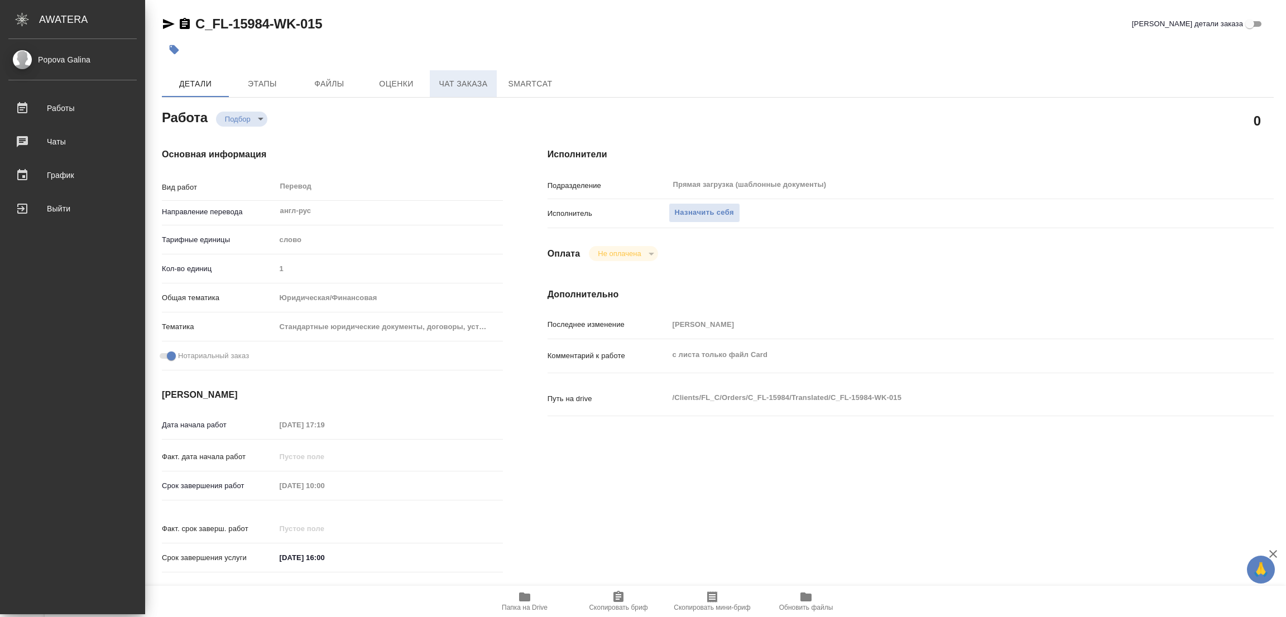
type textarea "x"
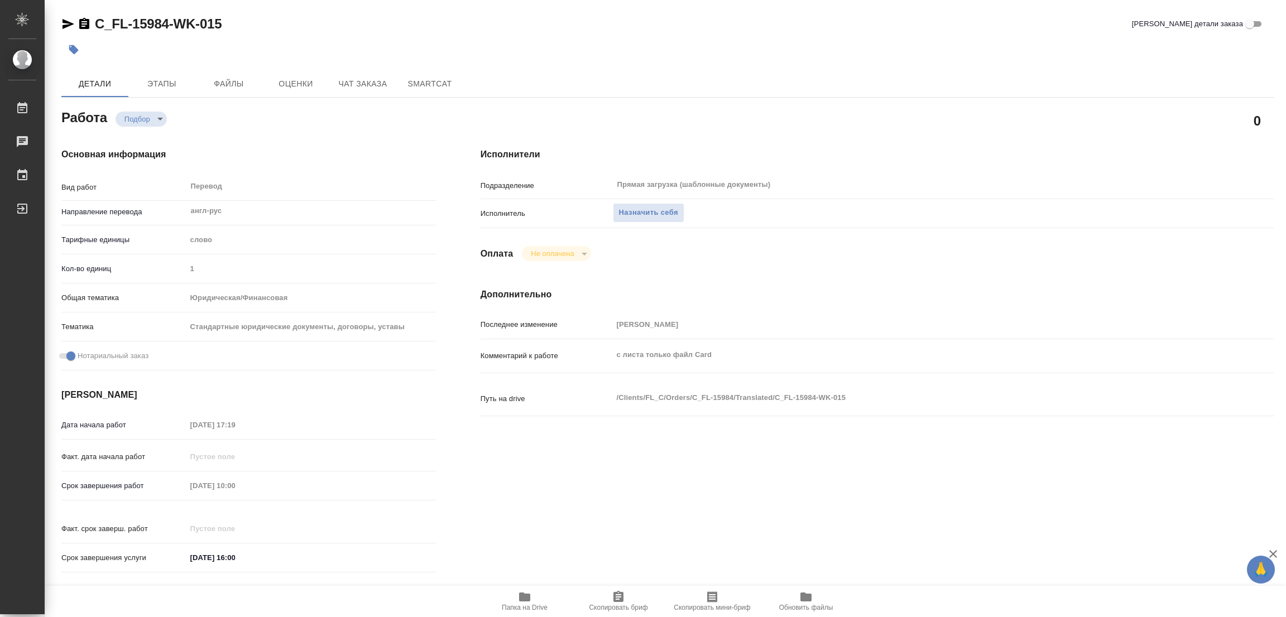
type textarea "x"
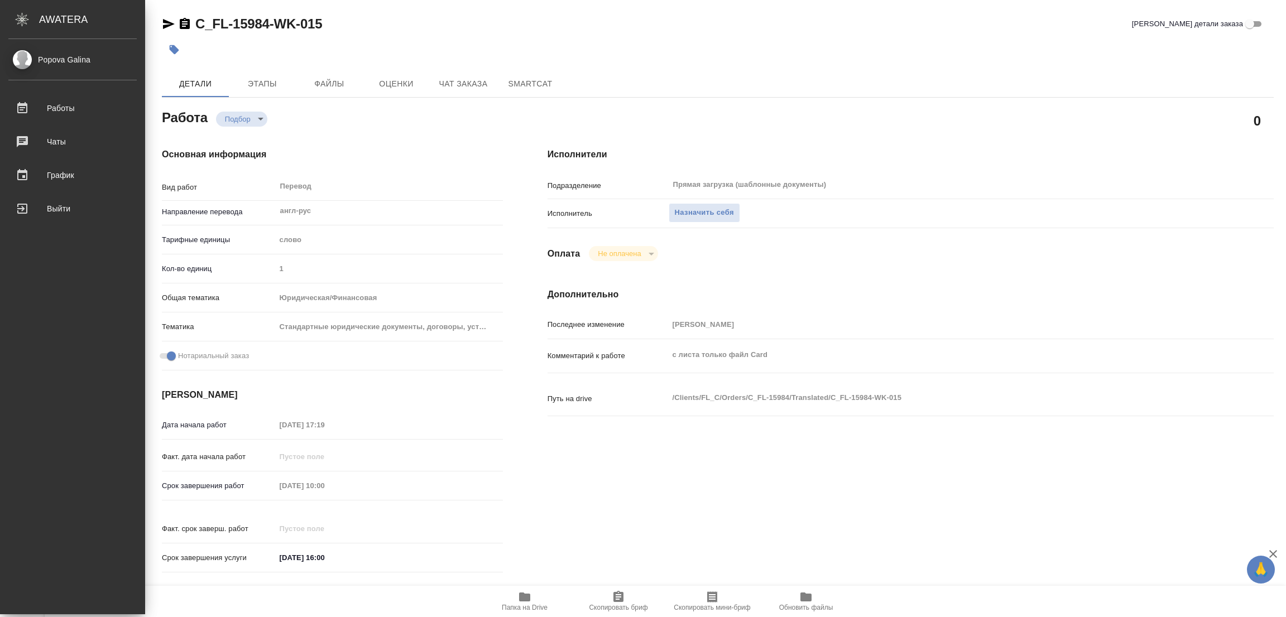
type textarea "x"
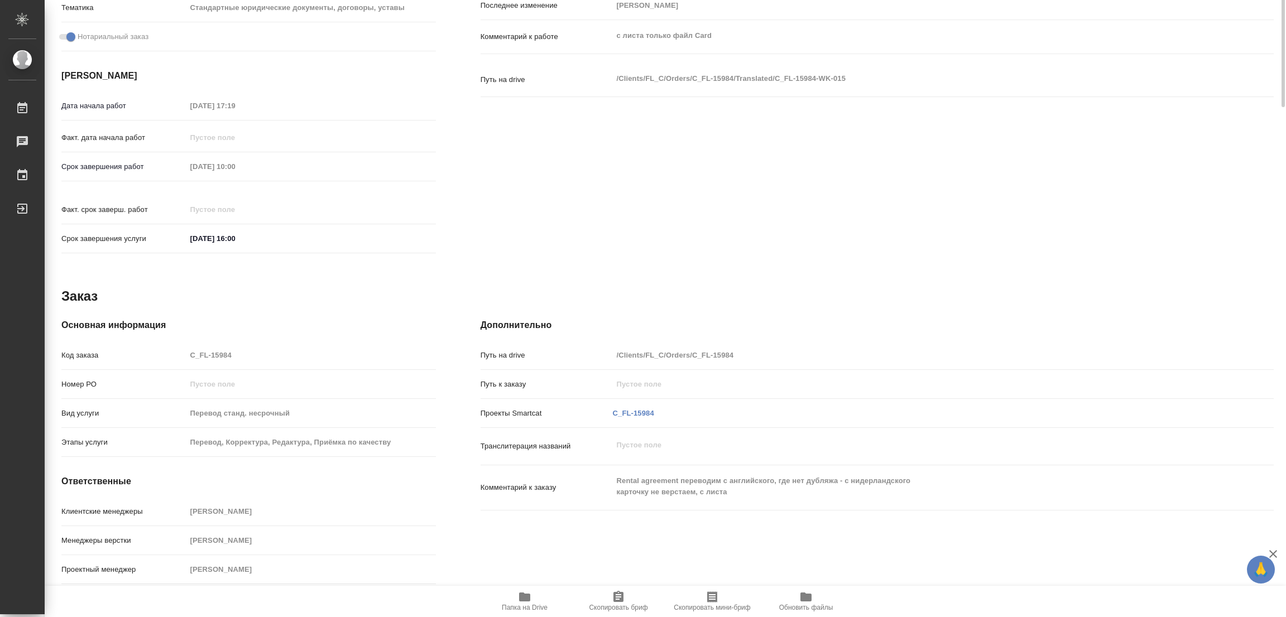
scroll to position [9, 0]
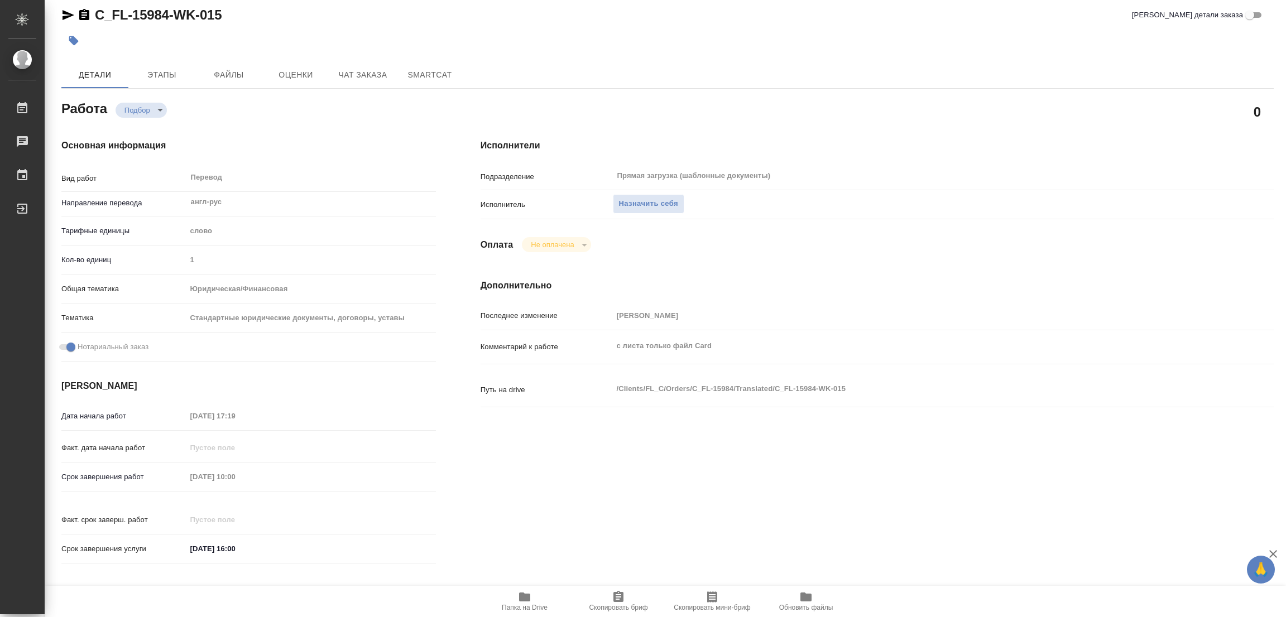
type textarea "x"
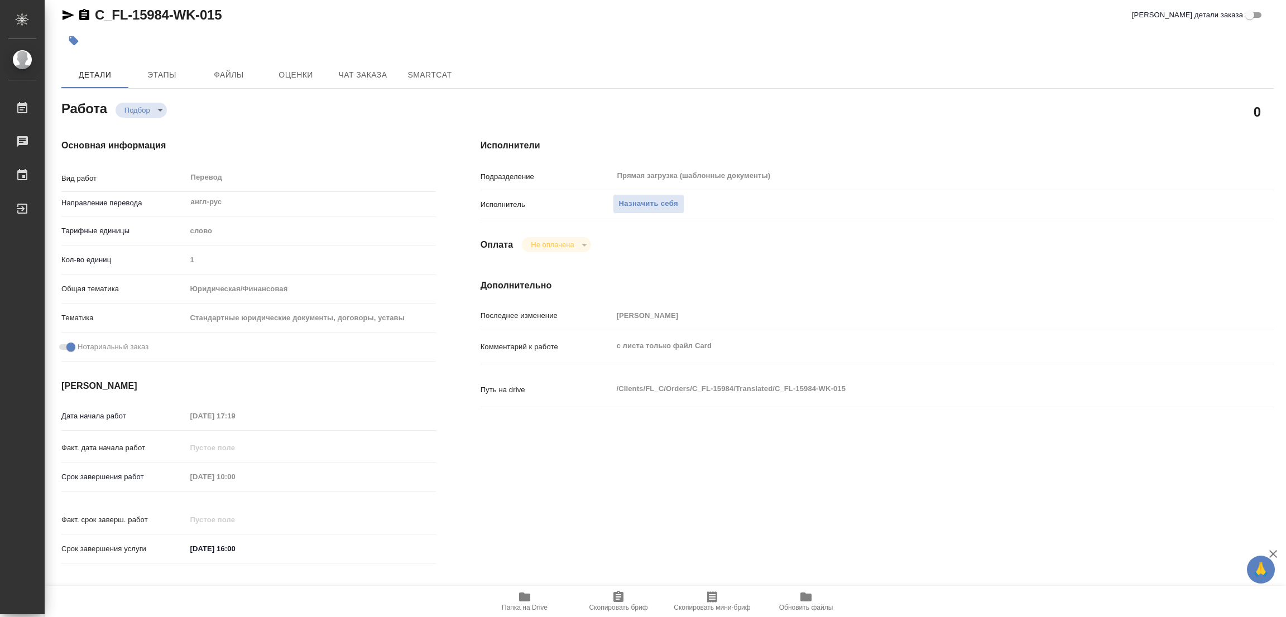
type textarea "x"
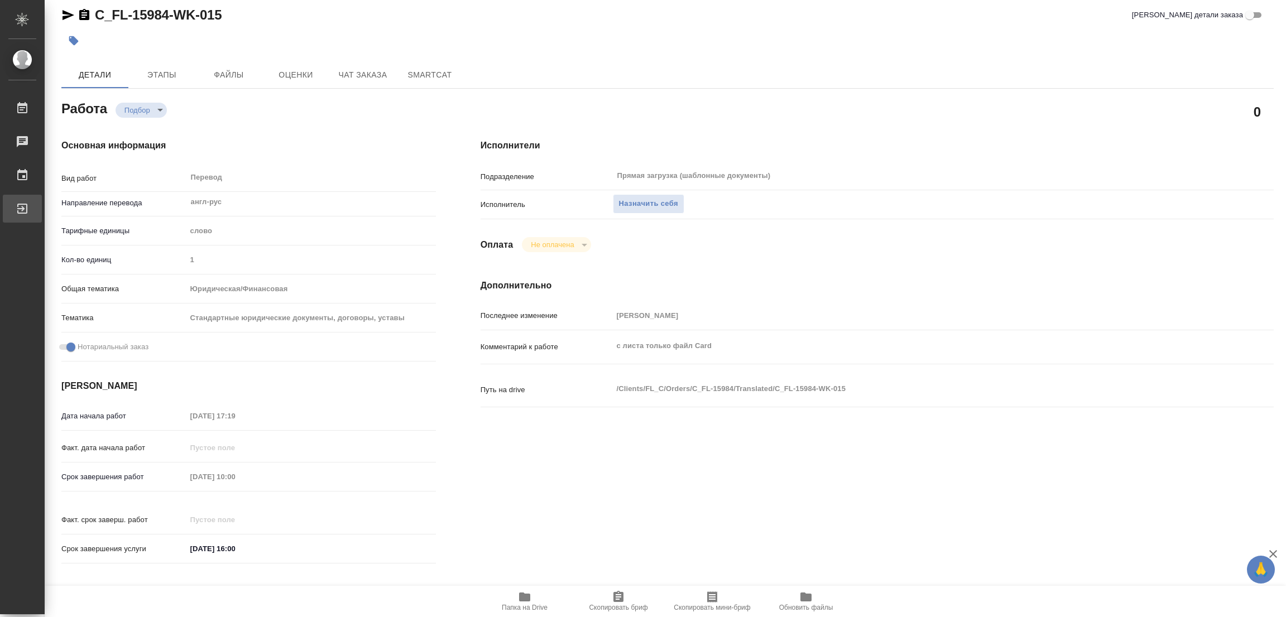
type textarea "x"
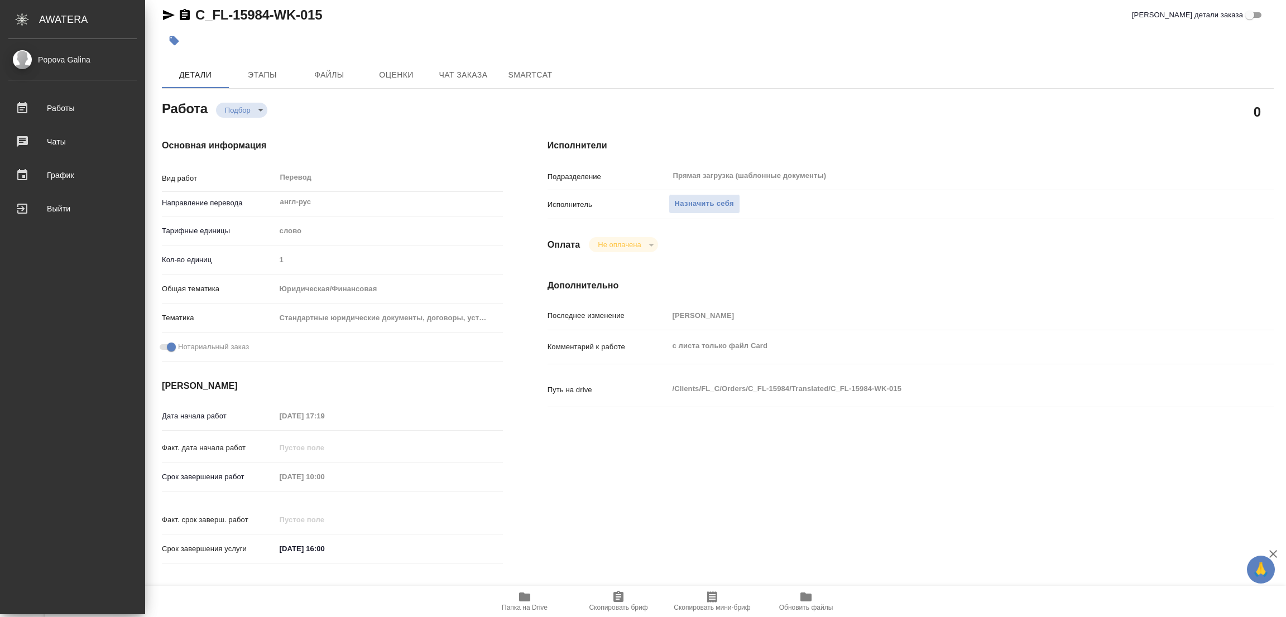
type textarea "x"
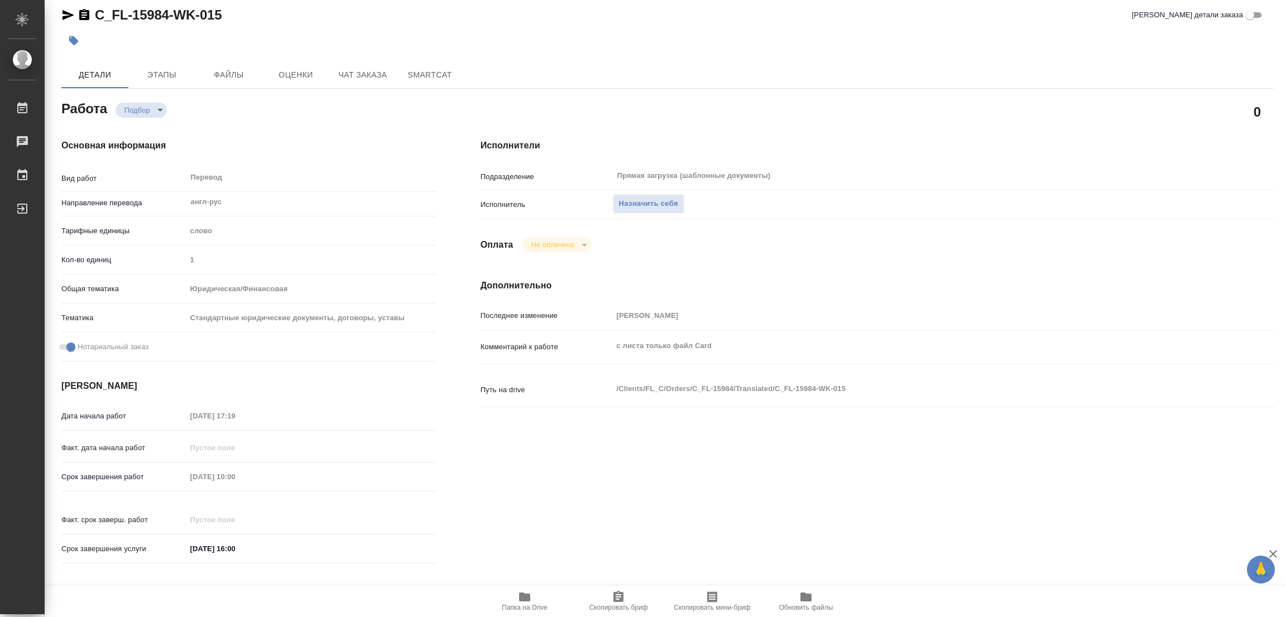
type textarea "x"
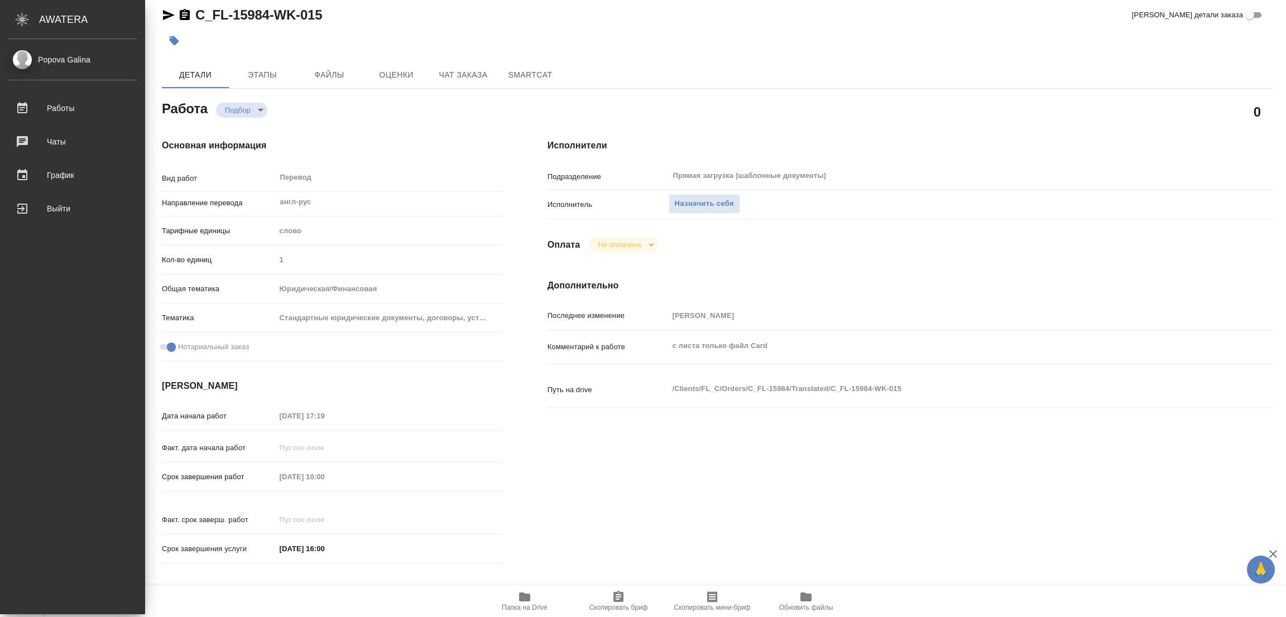
type textarea "x"
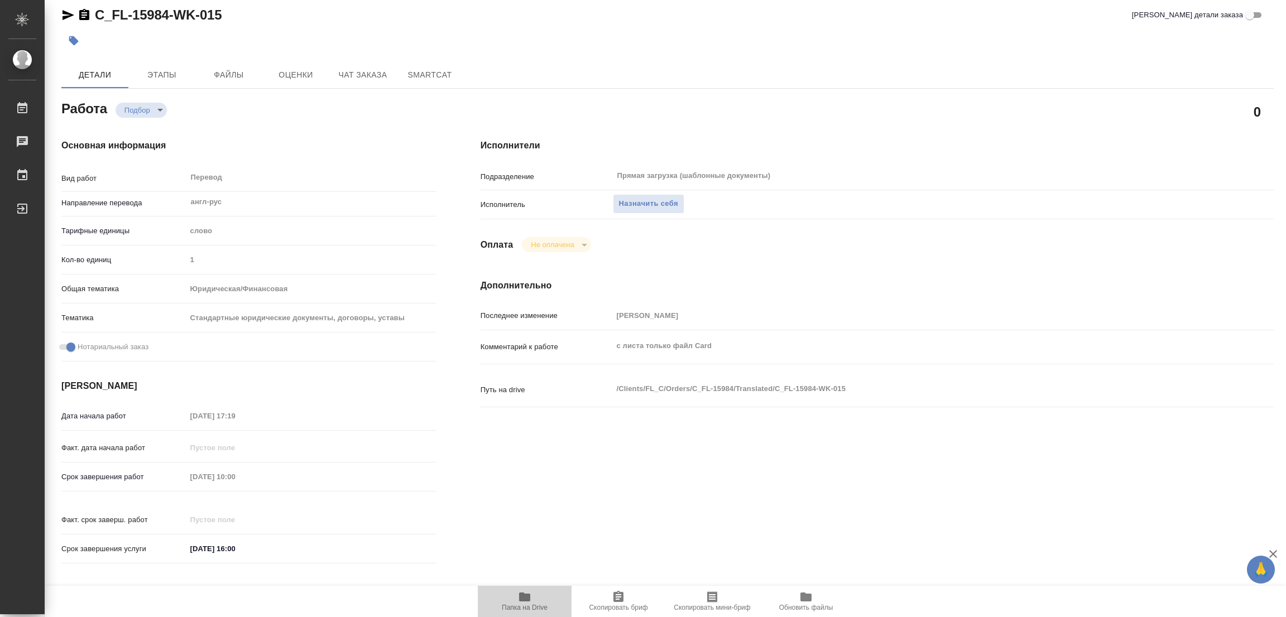
click at [521, 596] on icon "button" at bounding box center [524, 597] width 11 height 9
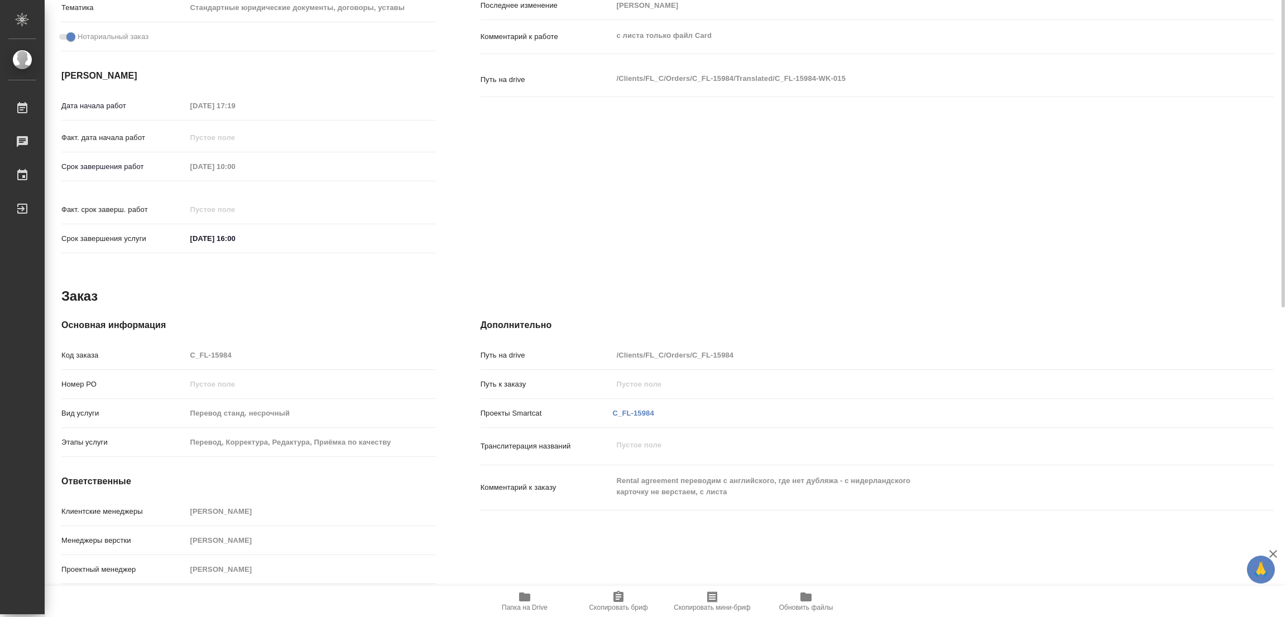
scroll to position [129, 0]
